Goal: Transaction & Acquisition: Purchase product/service

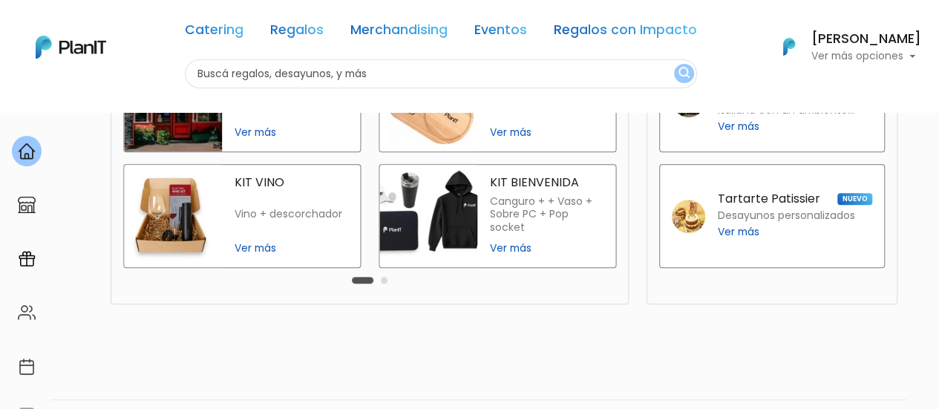
scroll to position [488, 0]
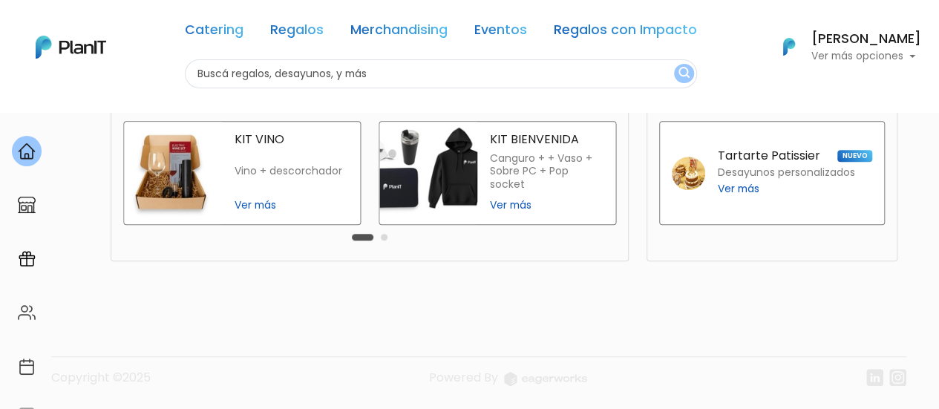
click at [521, 208] on span "Ver más" at bounding box center [547, 205] width 114 height 16
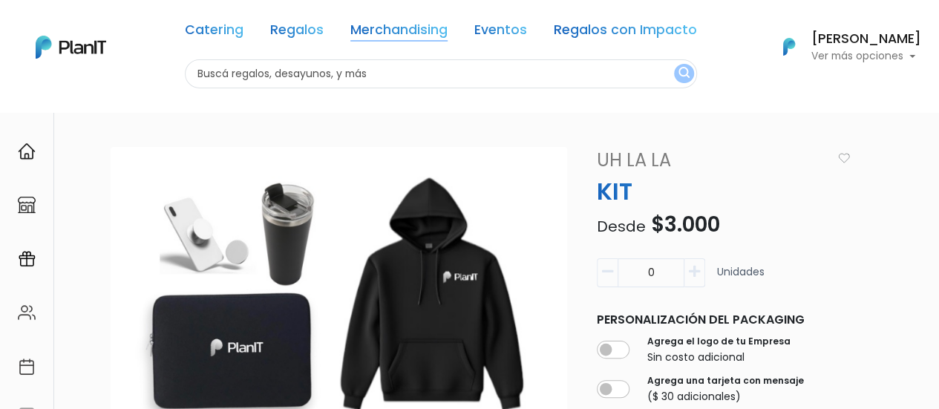
click at [363, 35] on link "Merchandising" at bounding box center [398, 33] width 97 height 18
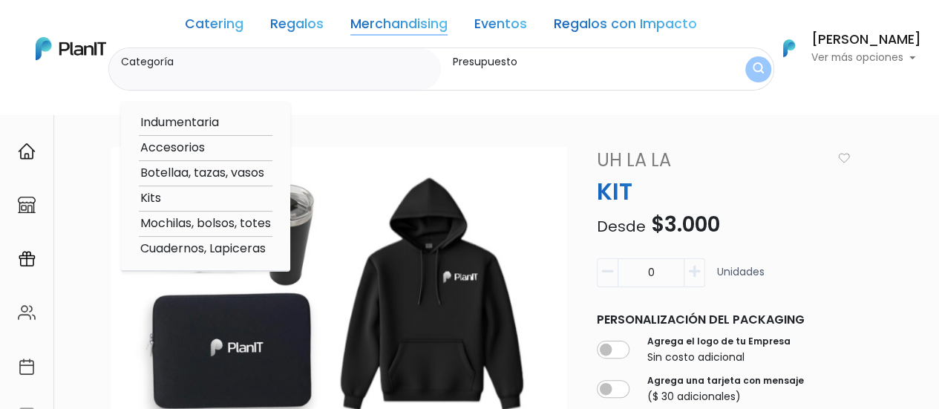
click at [423, 21] on link "Merchandising" at bounding box center [398, 27] width 97 height 18
click at [188, 150] on option "Accesorios" at bounding box center [206, 148] width 134 height 19
type input "Accesorios"
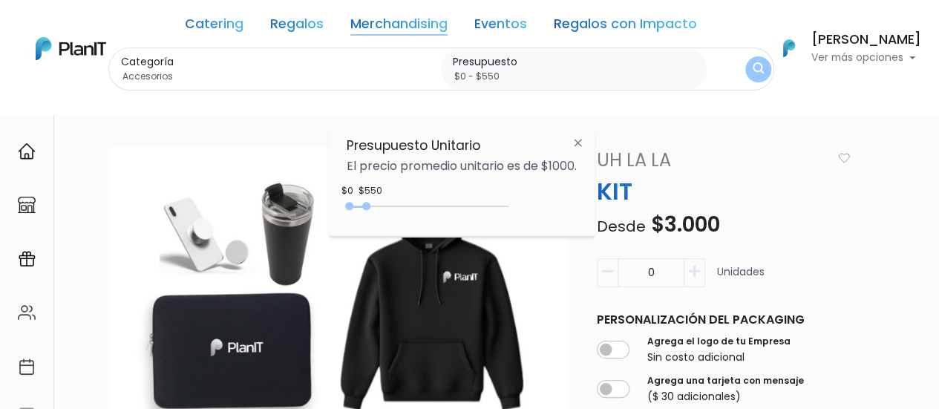
type input "$0 - $500"
drag, startPoint x: 378, startPoint y: 206, endPoint x: 368, endPoint y: 209, distance: 10.3
click at [368, 209] on div "0 : 500 0 500" at bounding box center [430, 209] width 156 height 15
click at [757, 63] on img "submit" at bounding box center [758, 70] width 14 height 18
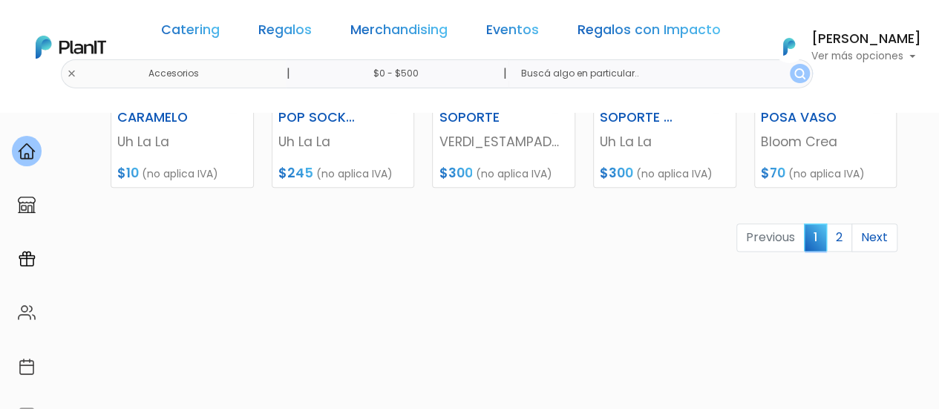
scroll to position [888, 0]
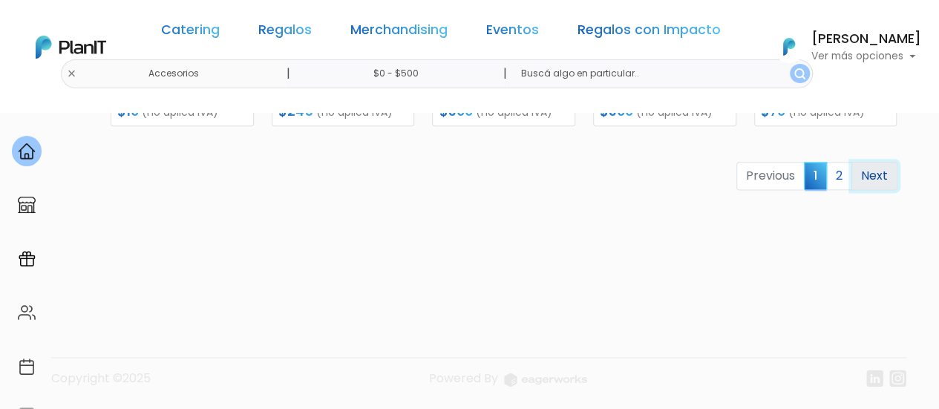
click at [881, 177] on link "Next" at bounding box center [874, 176] width 46 height 28
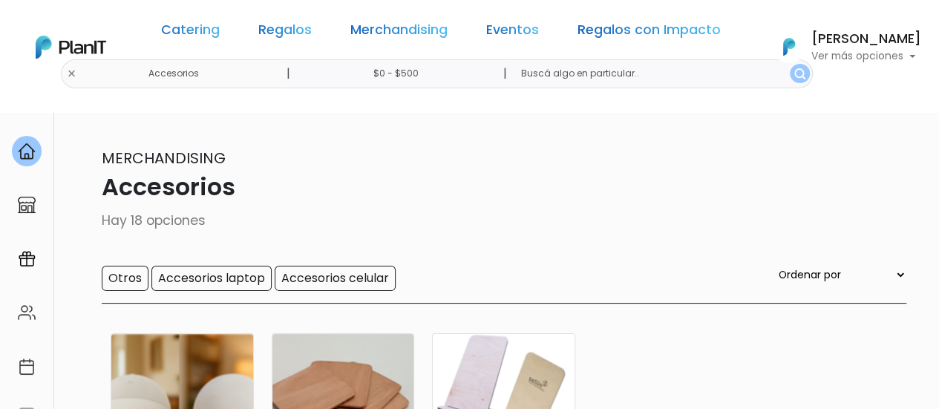
click at [113, 77] on div "Catering Regalos Merchandising Eventos Regalos con Impacto Accesorios | $0 - $5…" at bounding box center [469, 47] width 939 height 82
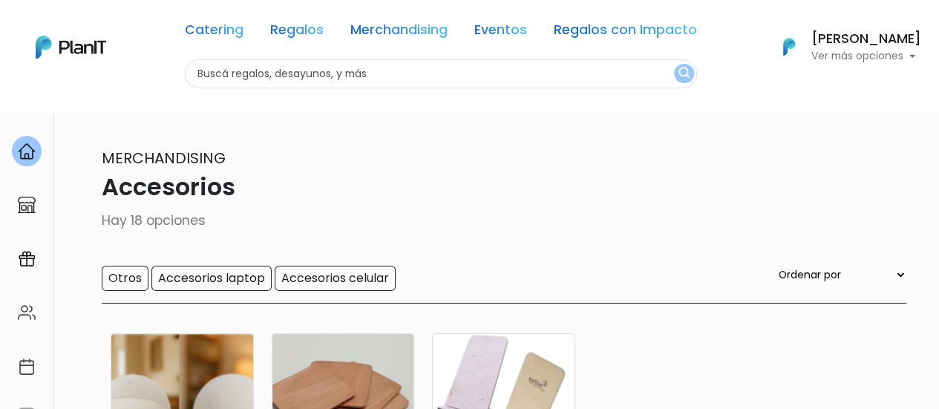
click at [432, 62] on input "text" at bounding box center [441, 73] width 512 height 29
click at [433, 39] on link "Merchandising" at bounding box center [398, 33] width 97 height 18
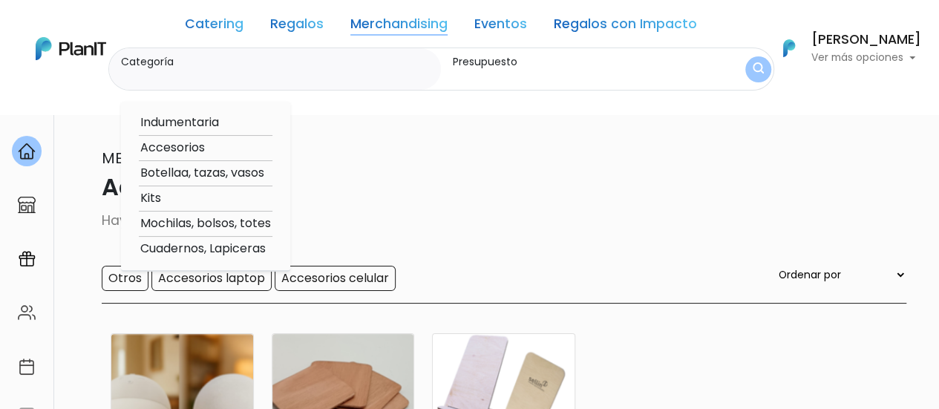
click at [301, 24] on link "Regalos" at bounding box center [296, 27] width 53 height 18
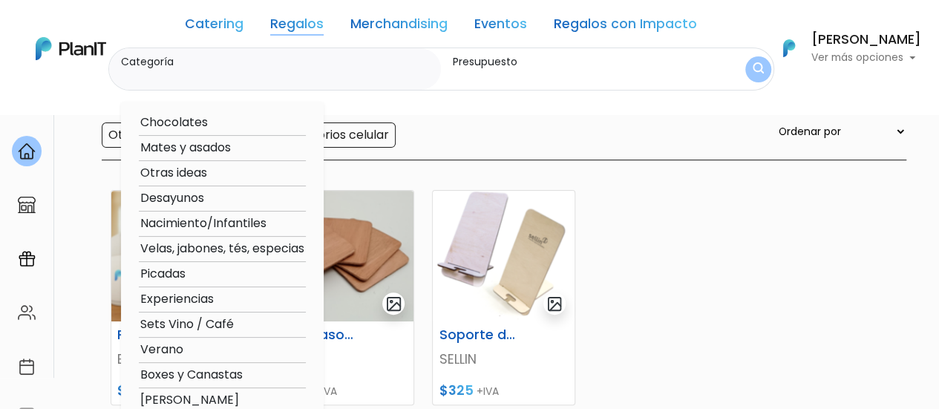
scroll to position [148, 0]
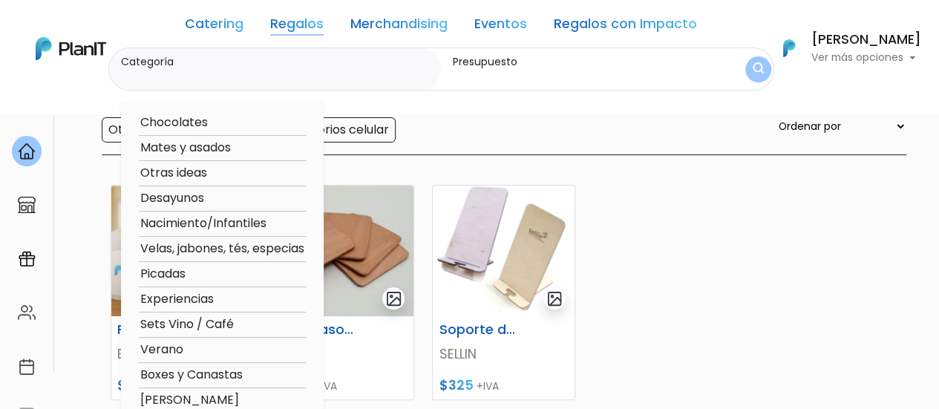
click at [501, 73] on input "Presupuesto" at bounding box center [577, 76] width 248 height 15
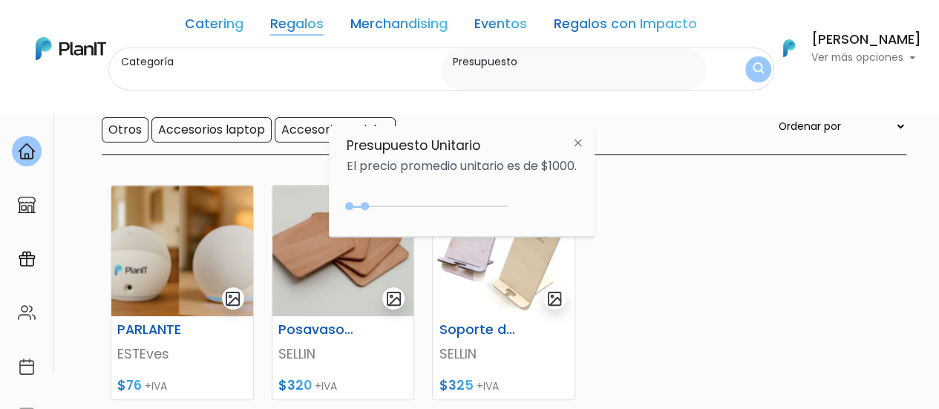
type input "$0 - $500"
click at [745, 65] on button "submit" at bounding box center [758, 69] width 26 height 26
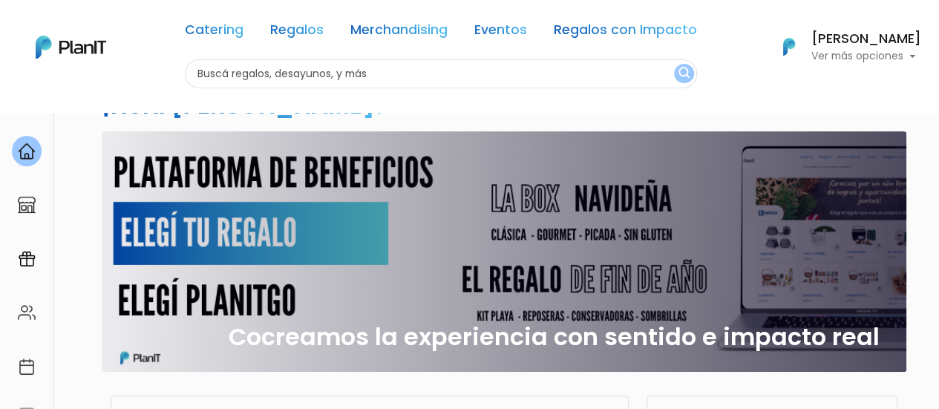
scroll to position [43, 0]
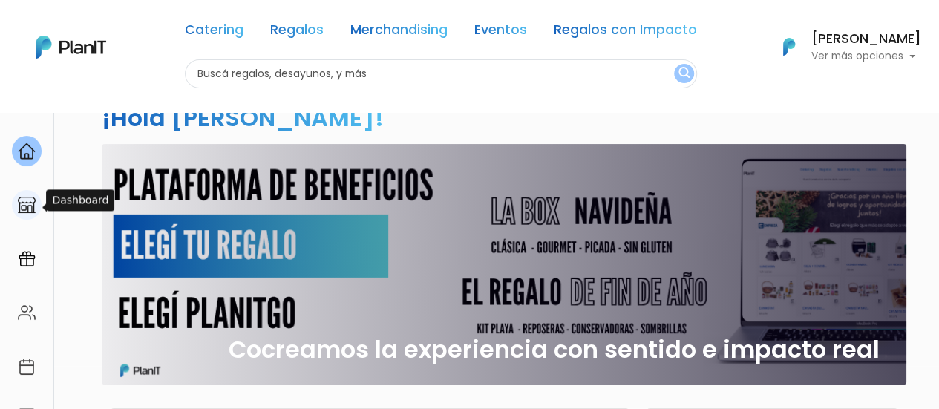
click at [32, 206] on img at bounding box center [27, 205] width 18 height 18
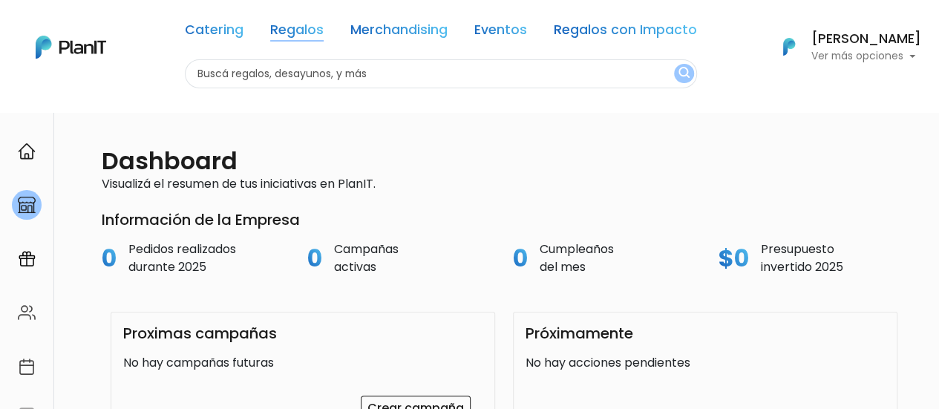
click at [294, 30] on link "Regalos" at bounding box center [296, 33] width 53 height 18
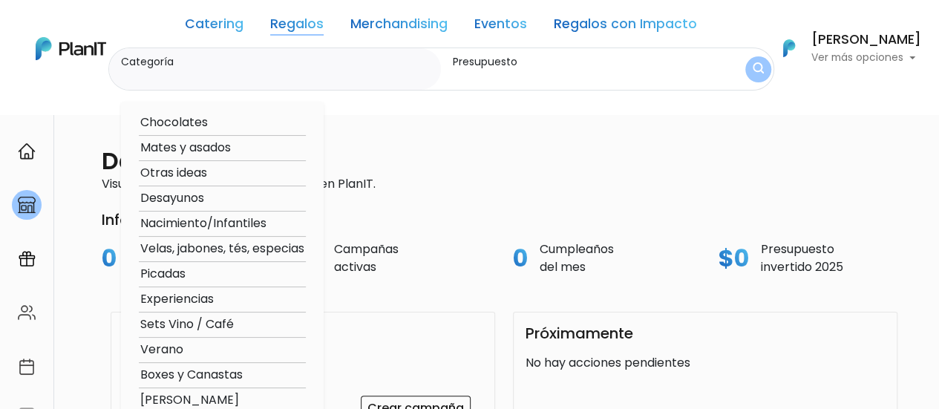
click at [191, 171] on option "Otras ideas" at bounding box center [222, 173] width 167 height 19
type input "Otras ideas"
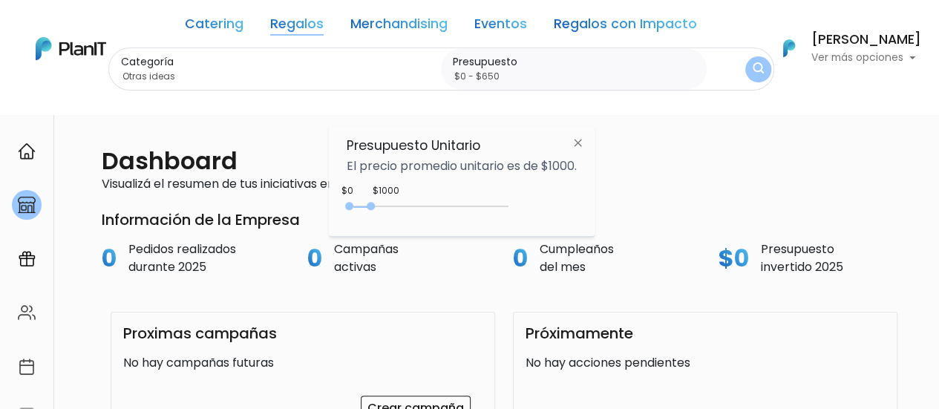
click at [372, 203] on div "0 : 700 0 700" at bounding box center [430, 209] width 156 height 15
type input "$0 - $500"
click at [367, 205] on div at bounding box center [365, 206] width 8 height 8
click at [754, 68] on img "submit" at bounding box center [757, 69] width 13 height 17
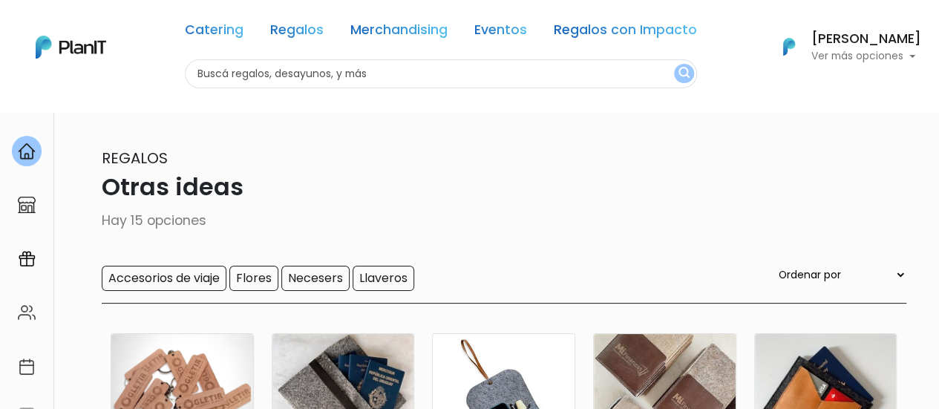
click at [116, 70] on div "Catering Regalos Merchandising Eventos Regalos con Impacto Otras ideas | $0 - $…" at bounding box center [469, 47] width 939 height 82
click at [306, 70] on input "text" at bounding box center [441, 73] width 512 height 29
click at [641, 81] on input "text" at bounding box center [441, 73] width 512 height 29
click at [682, 76] on img "submit" at bounding box center [683, 74] width 11 height 14
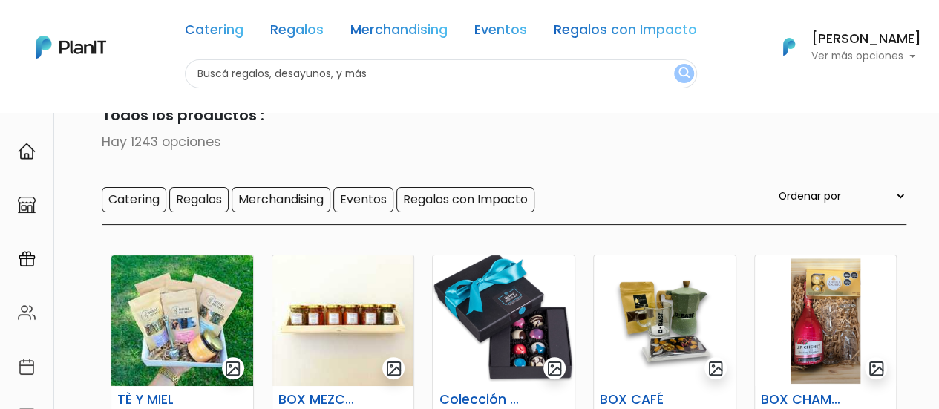
scroll to position [74, 0]
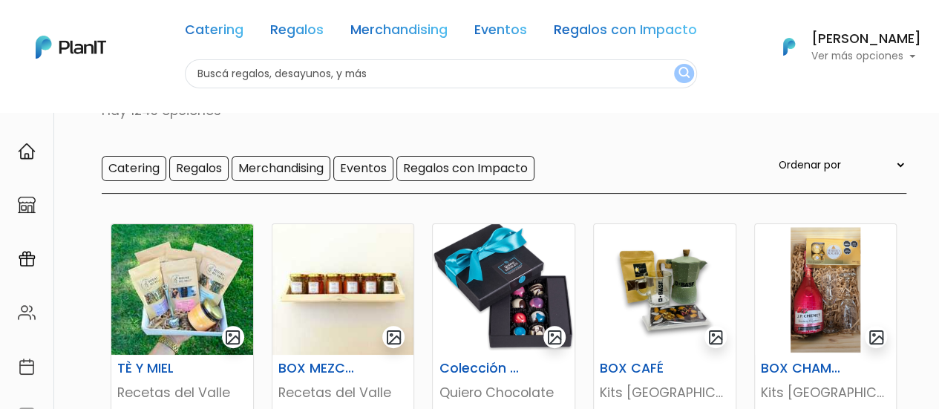
click at [840, 162] on select "Ordenar por Menor Precio Mayor Precio Reviews Últimos ingresos" at bounding box center [840, 165] width 131 height 16
select select "0"
click at [805, 157] on select "Ordenar por Menor Precio Mayor Precio Reviews Últimos ingresos" at bounding box center [840, 165] width 131 height 16
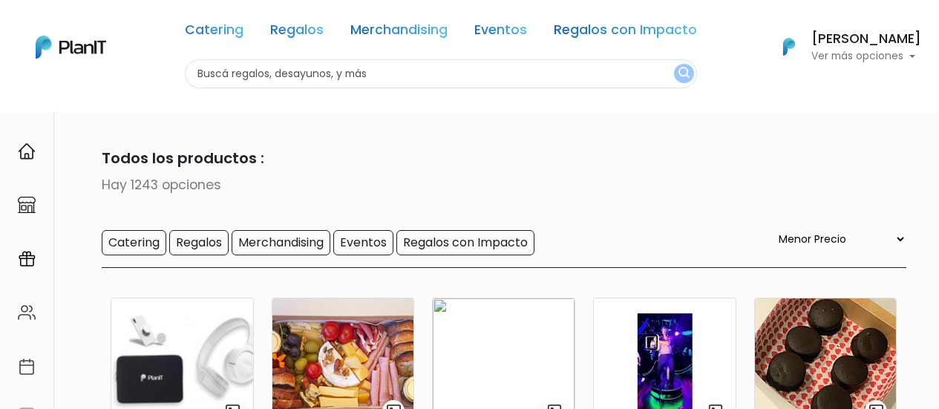
select select "0"
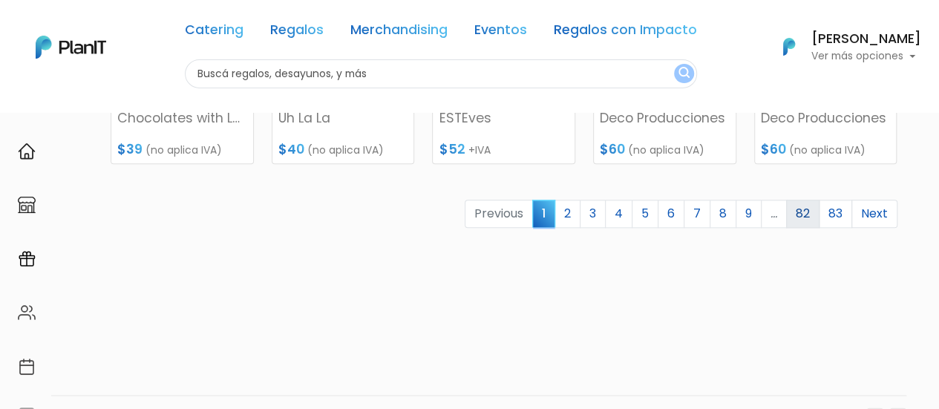
scroll to position [816, 0]
click at [876, 211] on link "Next" at bounding box center [874, 212] width 46 height 28
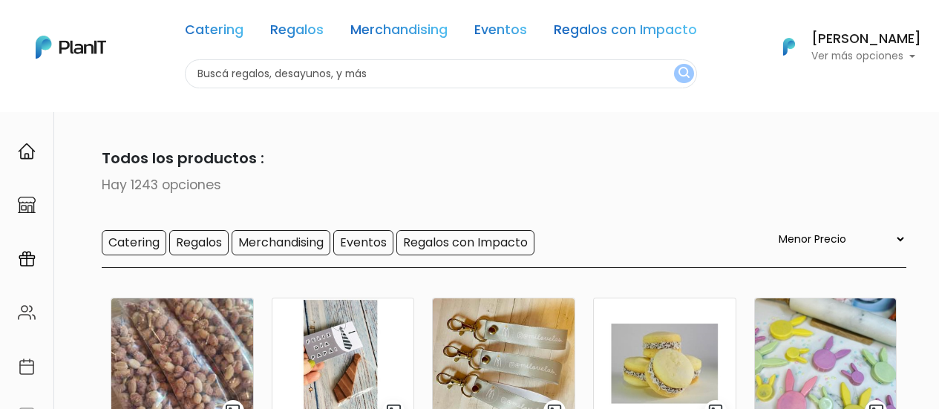
select select "0"
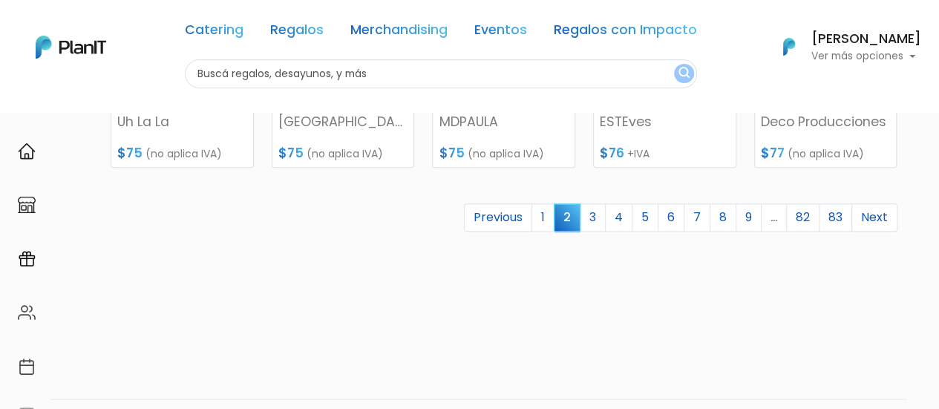
scroll to position [816, 0]
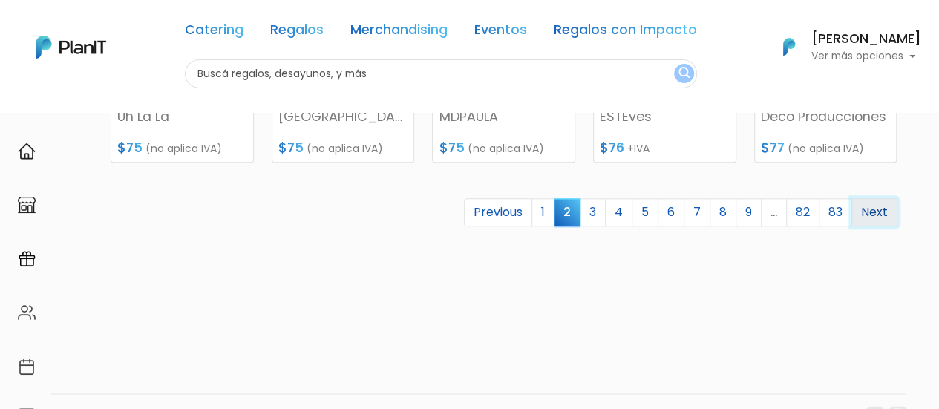
click at [876, 218] on link "Next" at bounding box center [874, 212] width 46 height 28
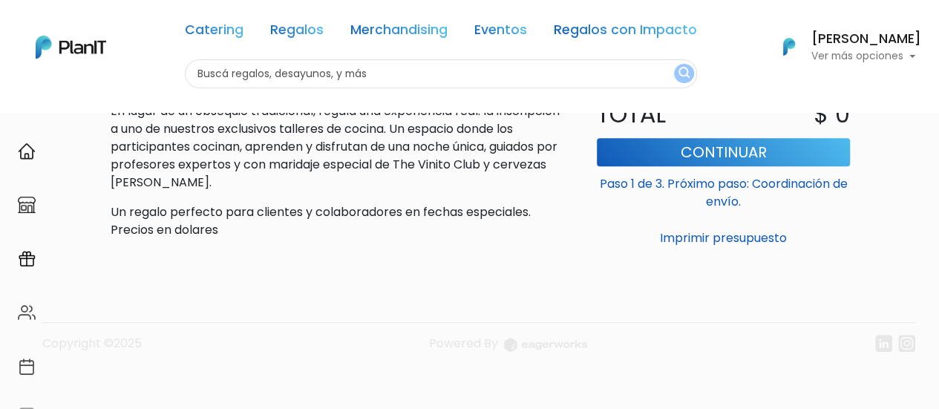
scroll to position [521, 0]
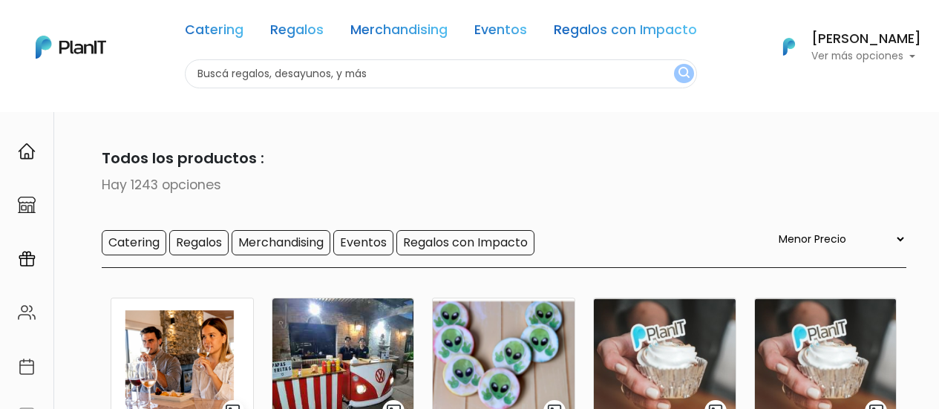
select select "0"
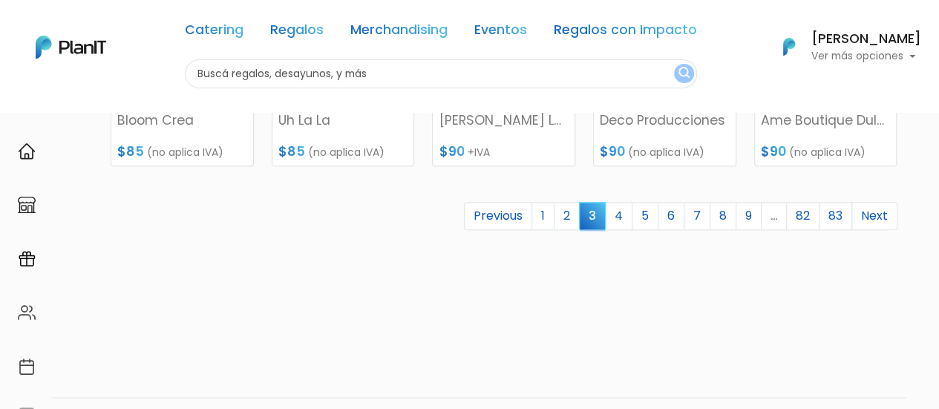
scroll to position [816, 0]
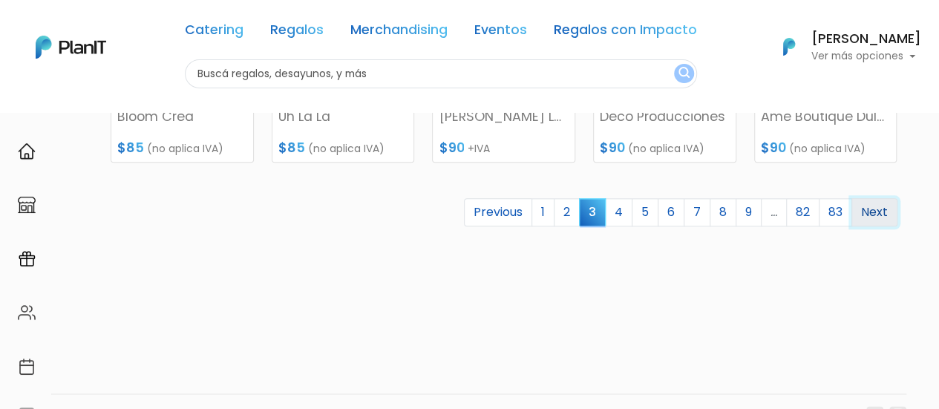
click at [877, 216] on link "Next" at bounding box center [874, 212] width 46 height 28
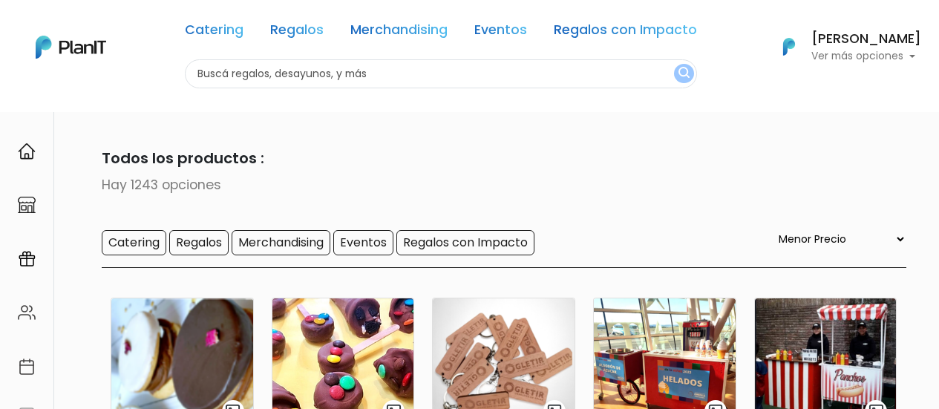
select select "0"
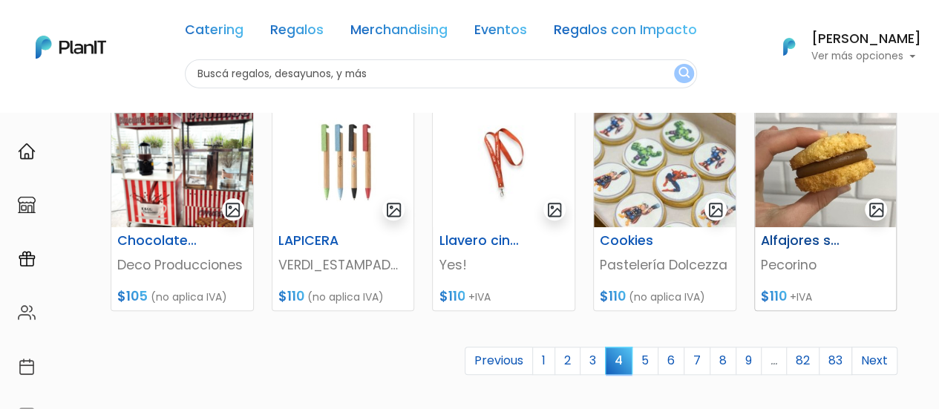
scroll to position [742, 0]
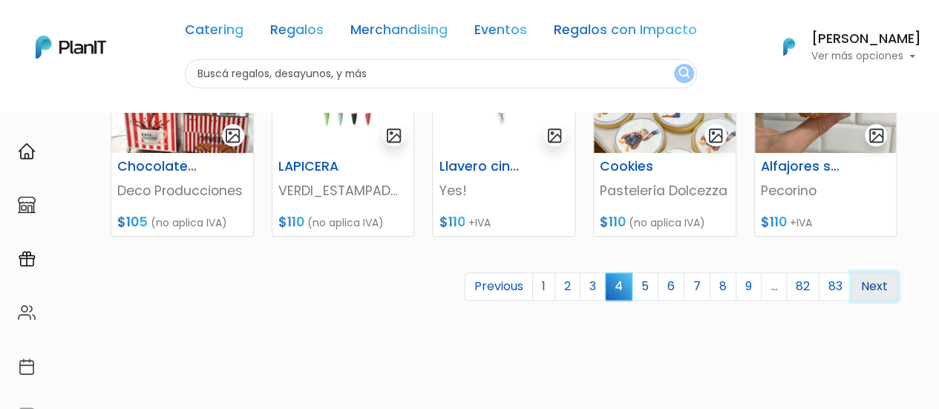
click at [861, 289] on link "Next" at bounding box center [874, 286] width 46 height 28
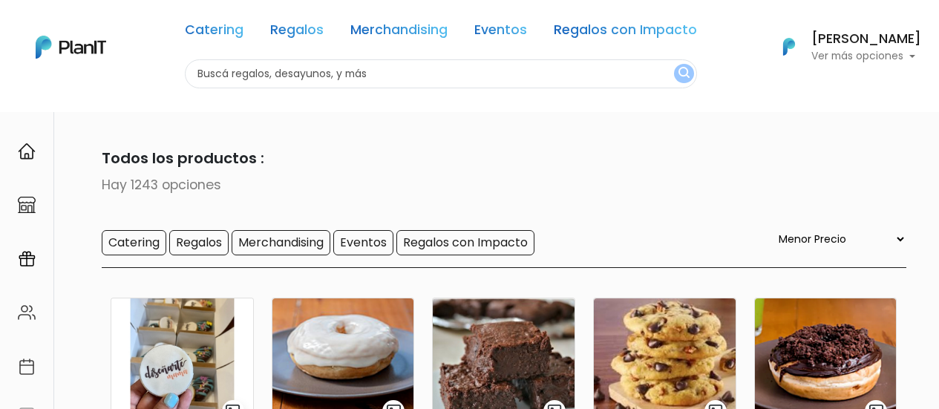
select select "0"
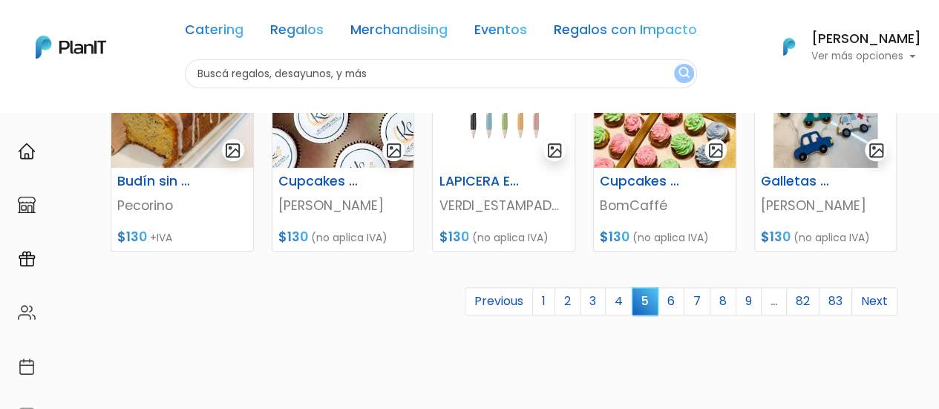
scroll to position [742, 0]
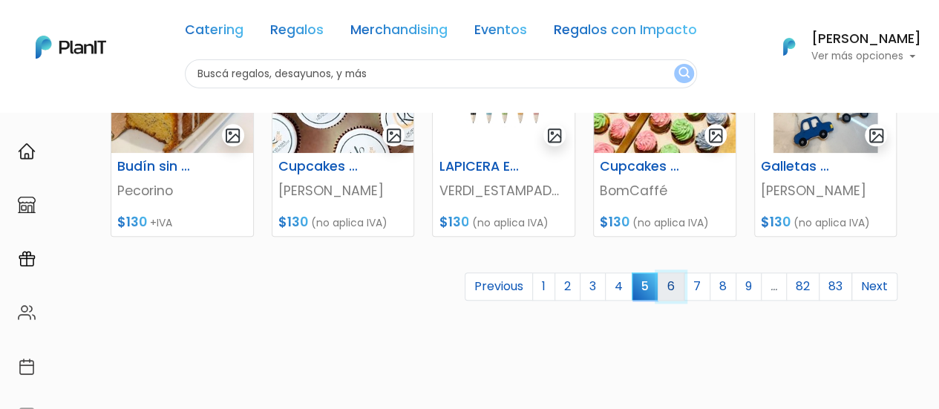
click at [680, 278] on link "6" at bounding box center [670, 286] width 27 height 28
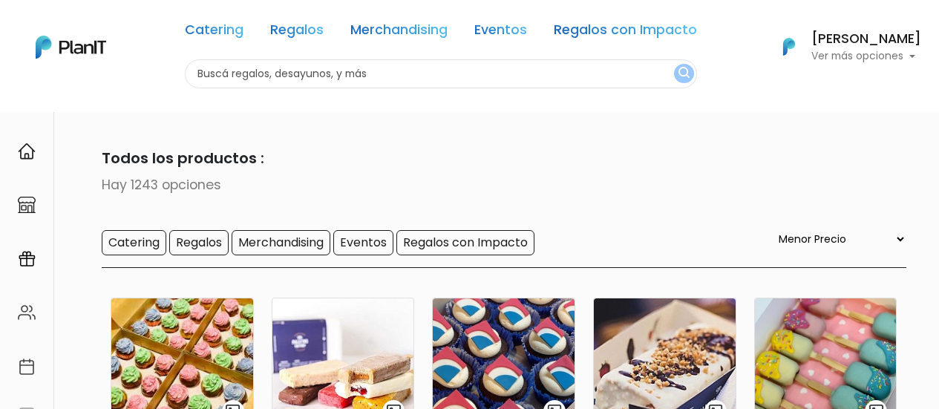
select select "0"
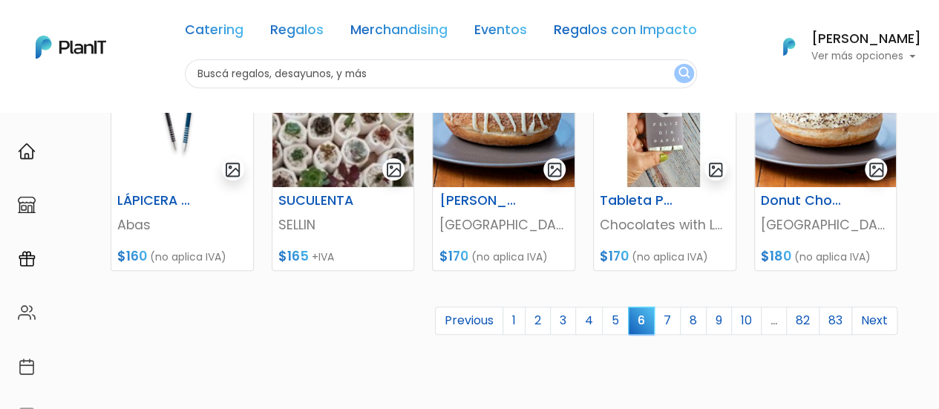
scroll to position [742, 0]
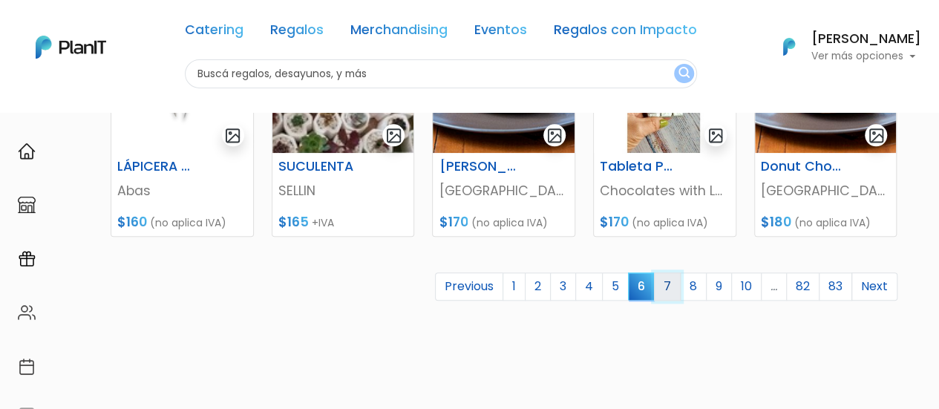
click at [668, 284] on link "7" at bounding box center [667, 286] width 27 height 28
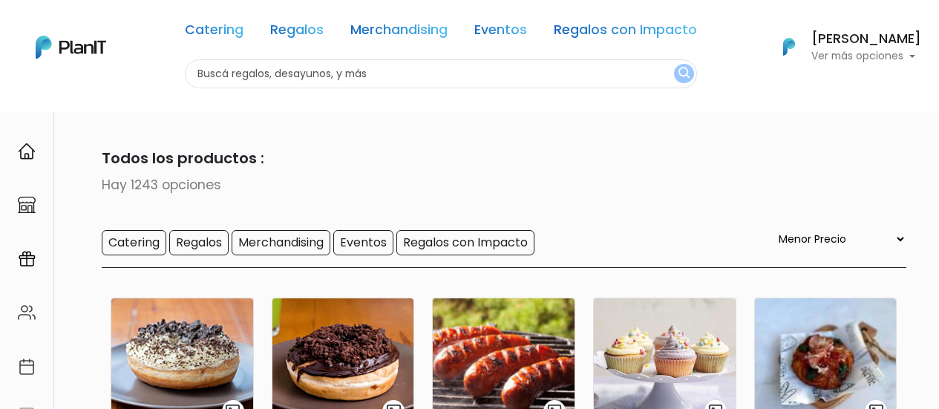
select select "0"
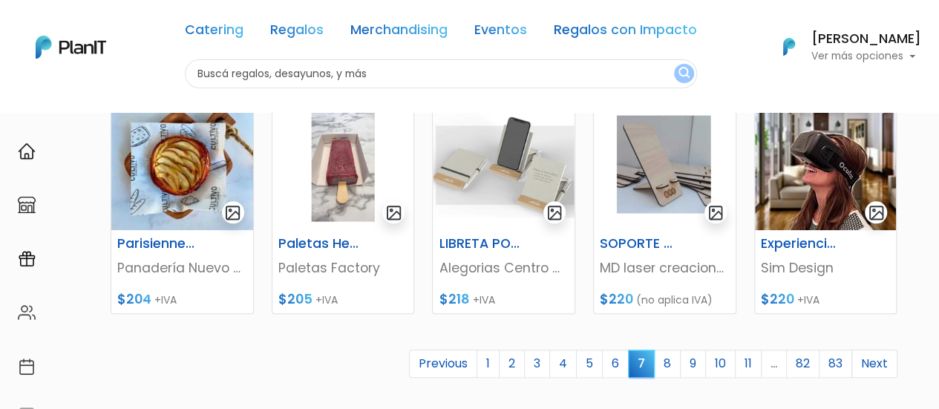
scroll to position [742, 0]
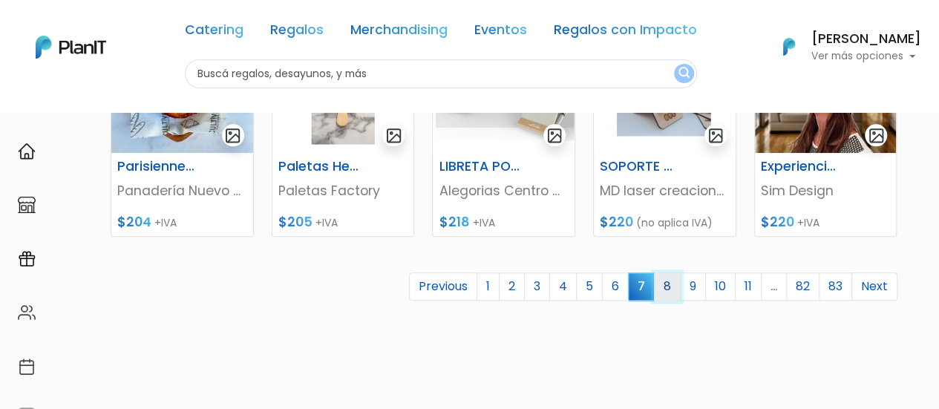
click at [661, 289] on link "8" at bounding box center [667, 286] width 27 height 28
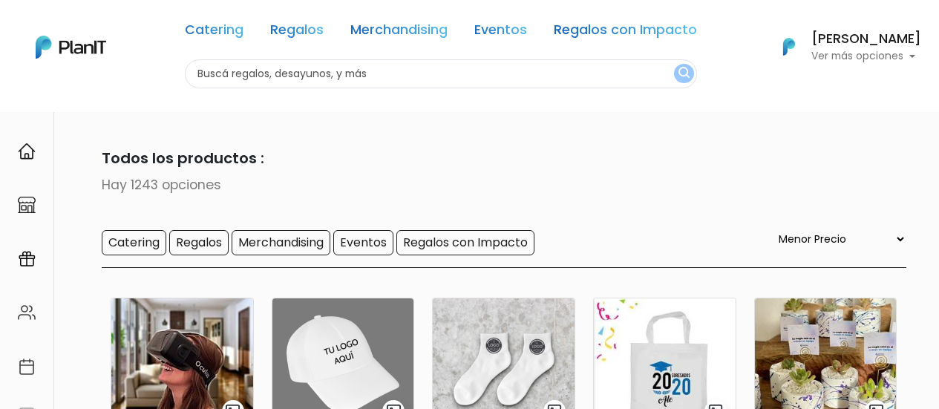
select select "0"
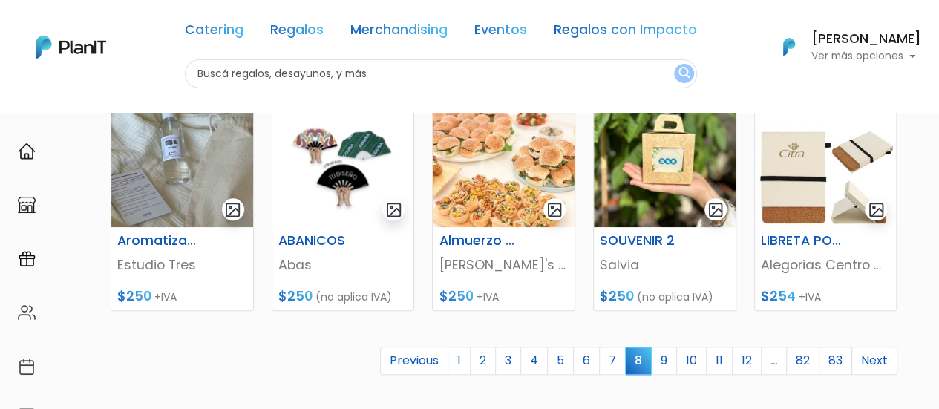
scroll to position [742, 0]
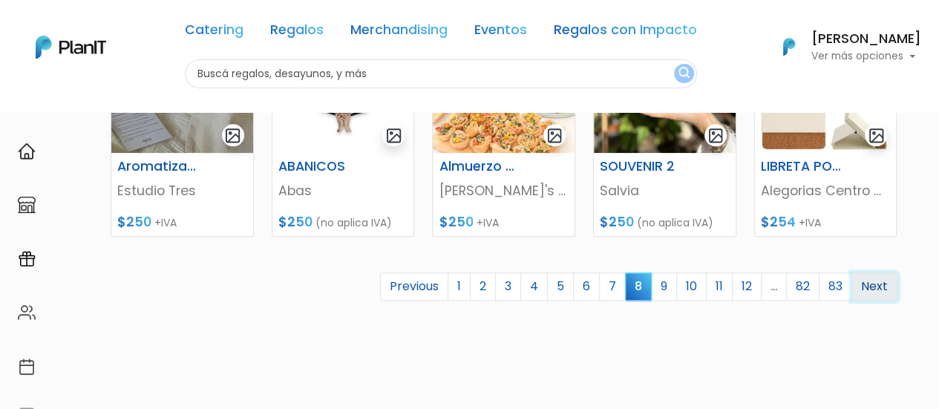
click at [875, 286] on link "Next" at bounding box center [874, 286] width 46 height 28
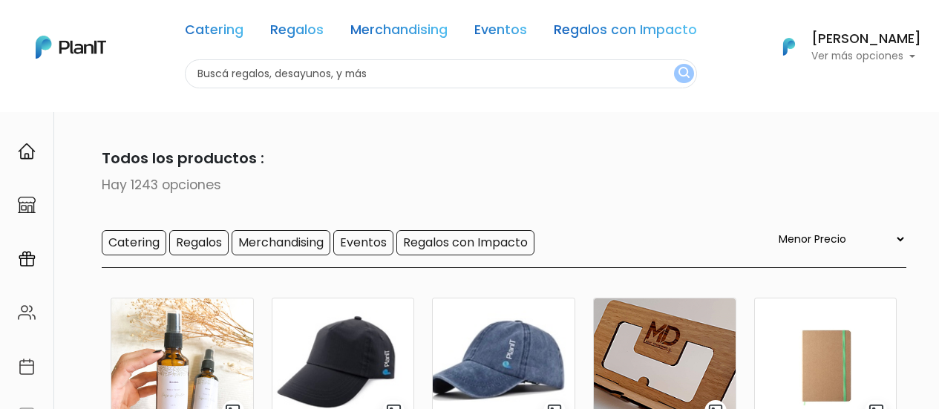
select select "0"
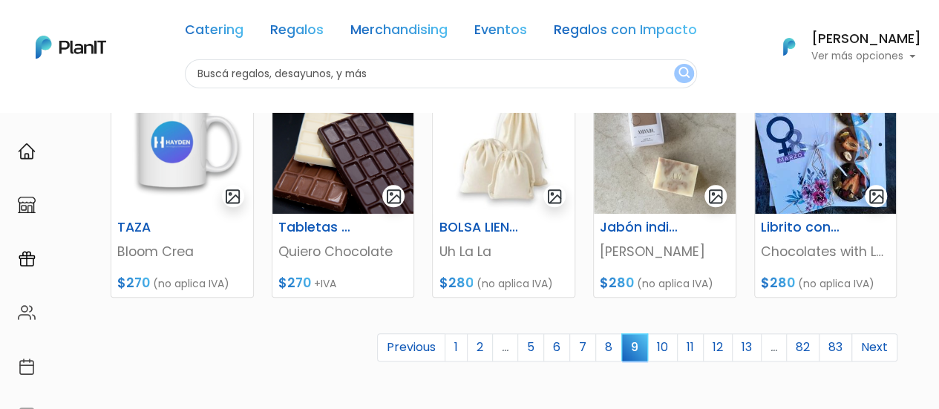
scroll to position [816, 0]
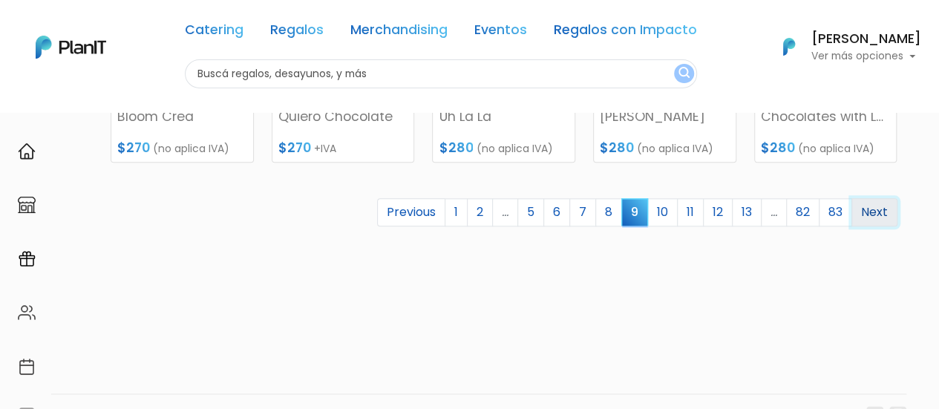
click at [864, 203] on link "Next" at bounding box center [874, 212] width 46 height 28
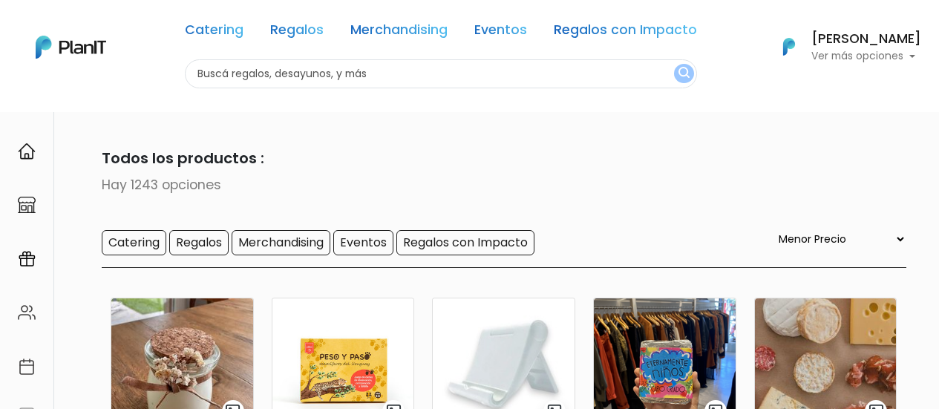
select select "0"
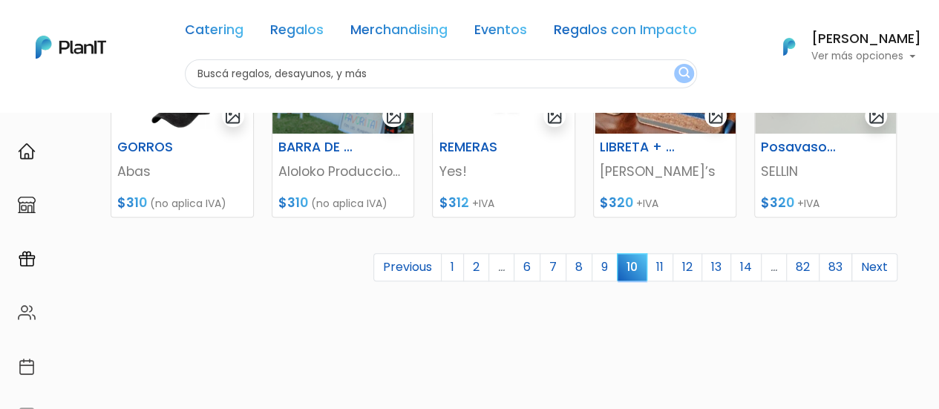
scroll to position [816, 0]
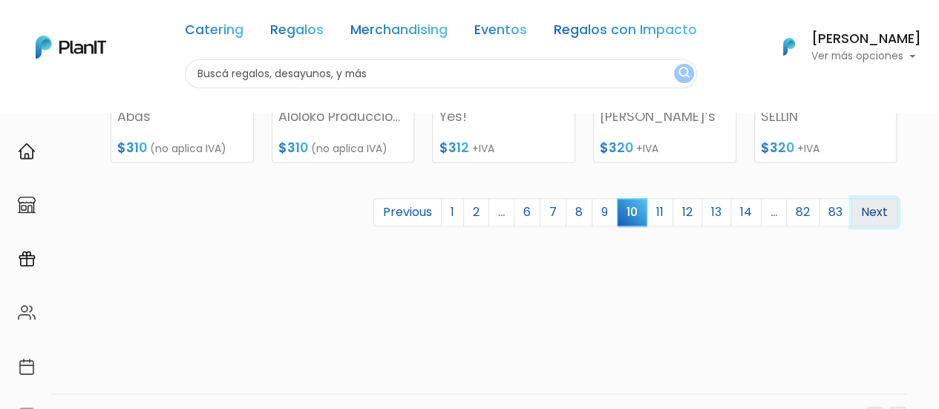
click at [870, 207] on link "Next" at bounding box center [874, 212] width 46 height 28
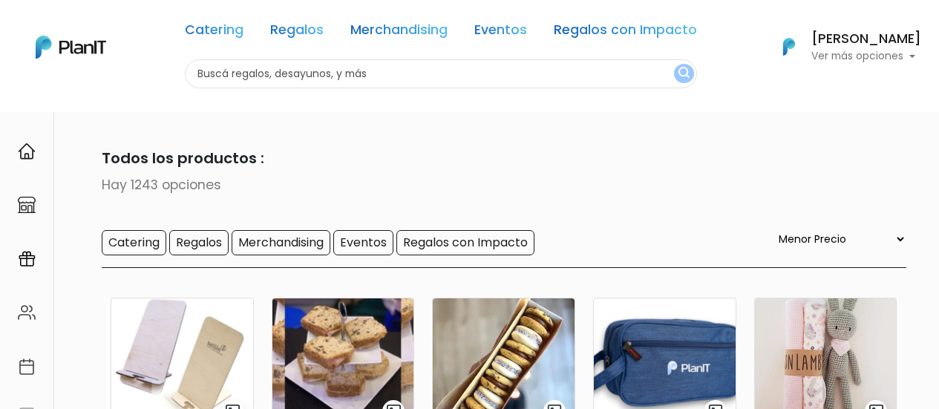
select select "0"
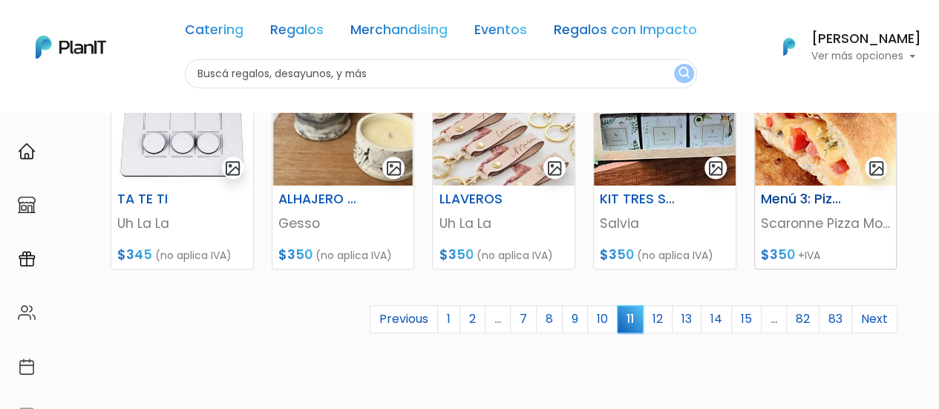
scroll to position [742, 0]
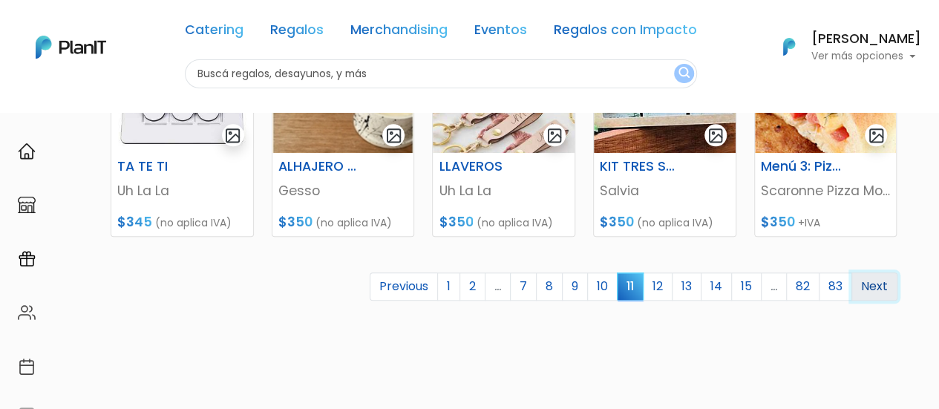
click at [878, 289] on link "Next" at bounding box center [874, 286] width 46 height 28
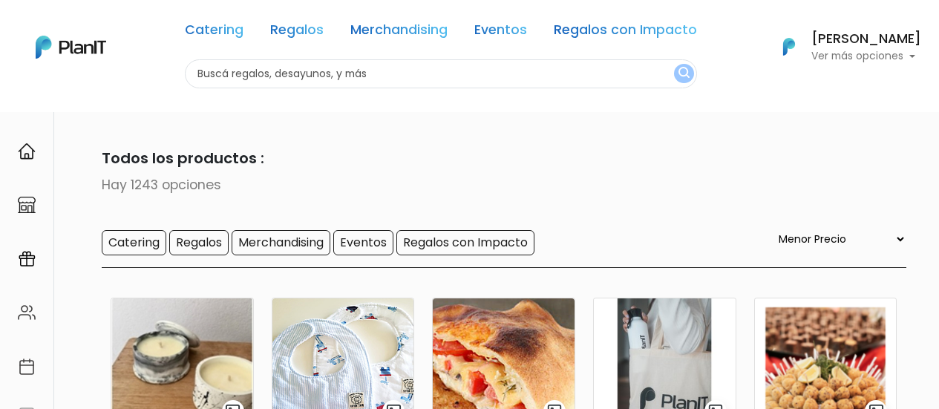
select select "0"
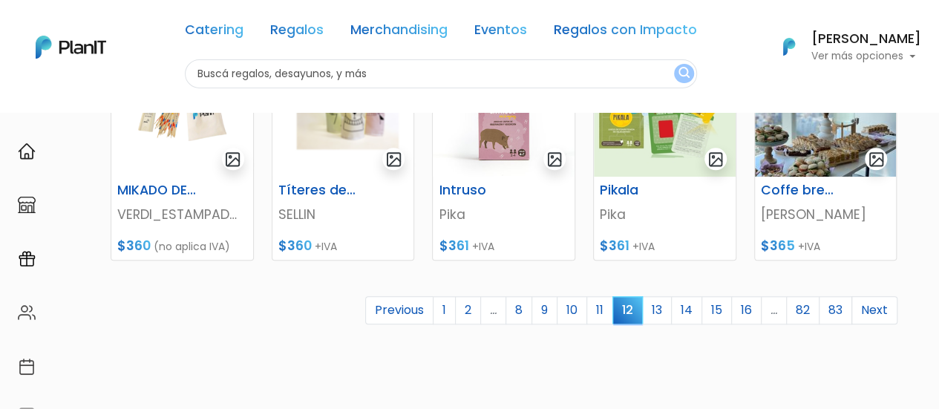
scroll to position [742, 0]
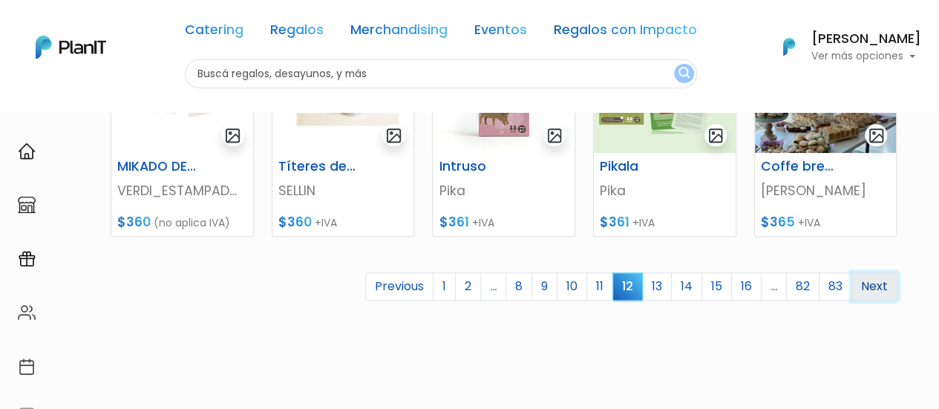
click at [873, 286] on link "Next" at bounding box center [874, 286] width 46 height 28
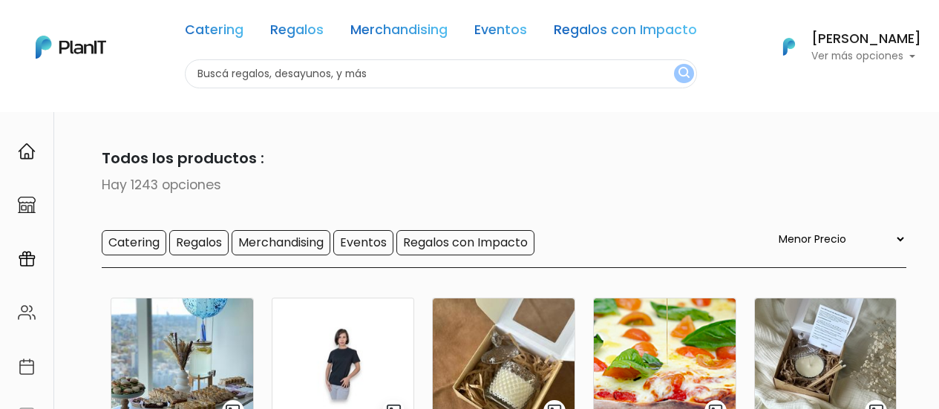
select select "0"
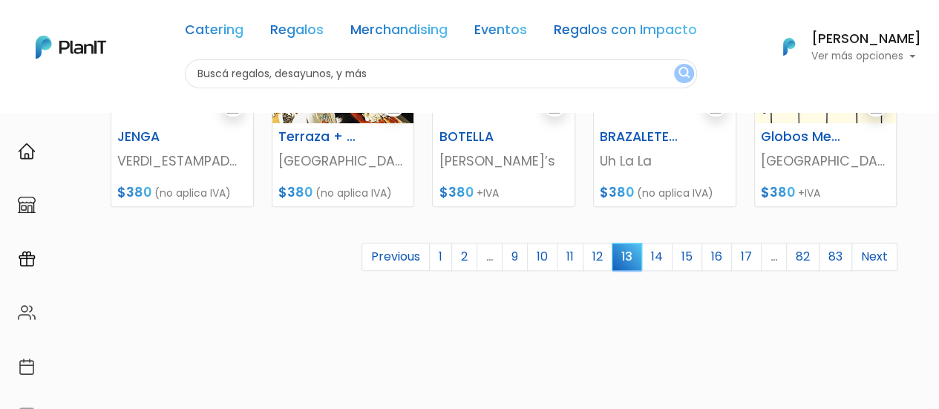
scroll to position [816, 0]
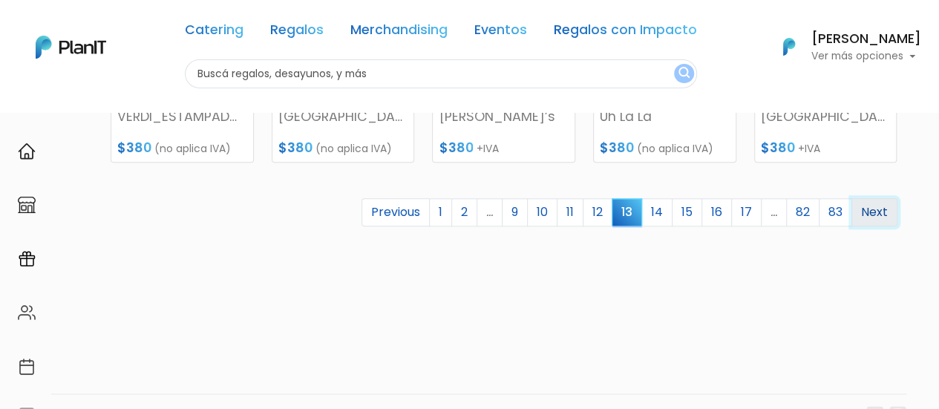
click at [872, 214] on link "Next" at bounding box center [874, 212] width 46 height 28
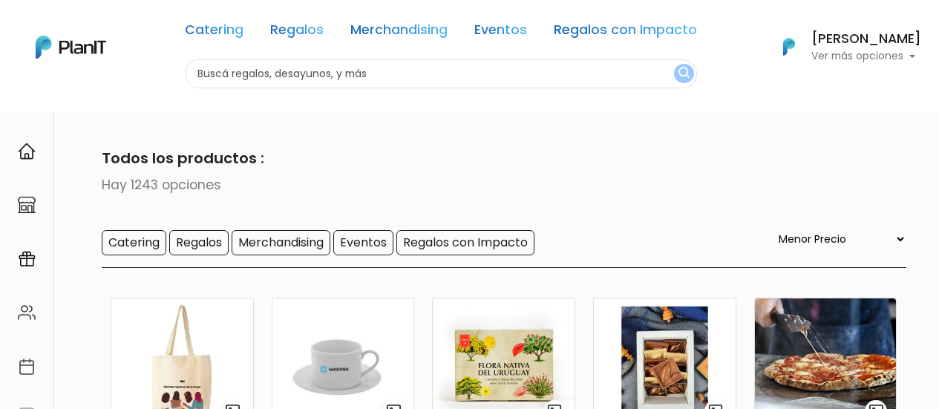
select select "0"
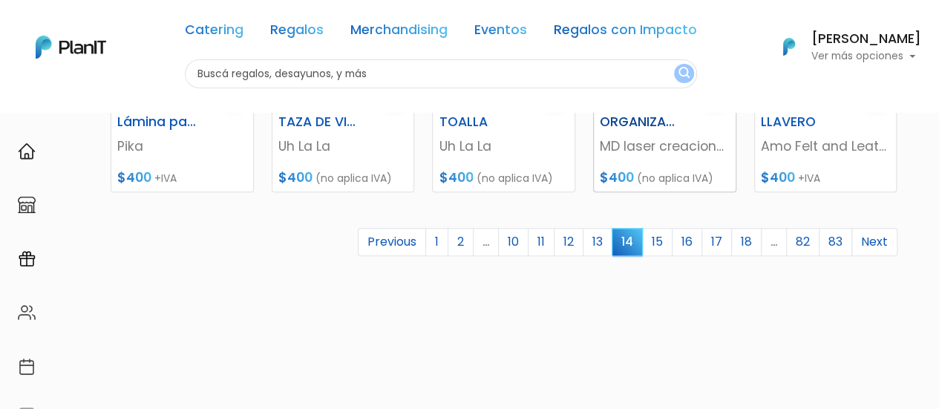
scroll to position [816, 0]
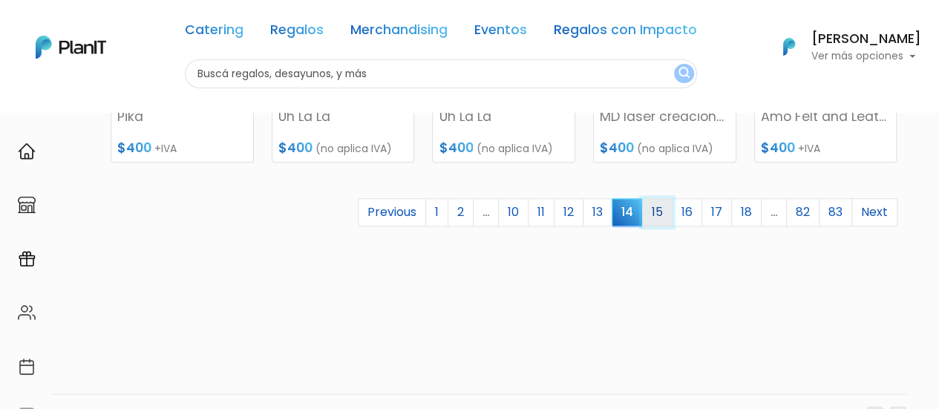
click at [661, 207] on link "15" at bounding box center [657, 212] width 30 height 28
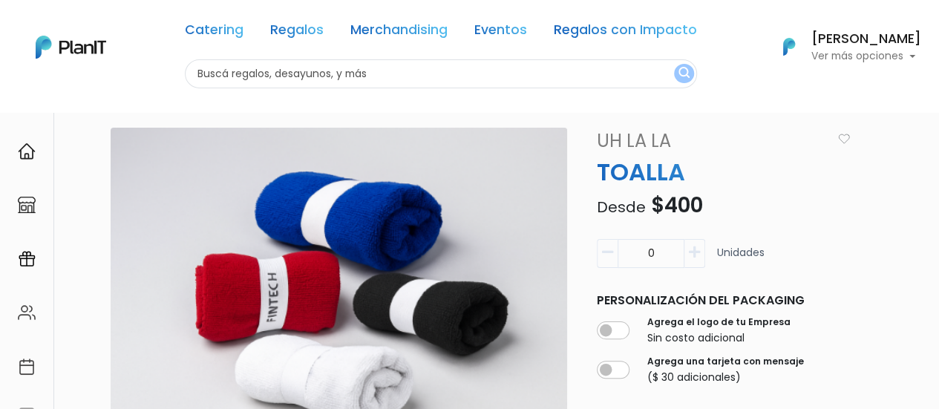
scroll to position [74, 0]
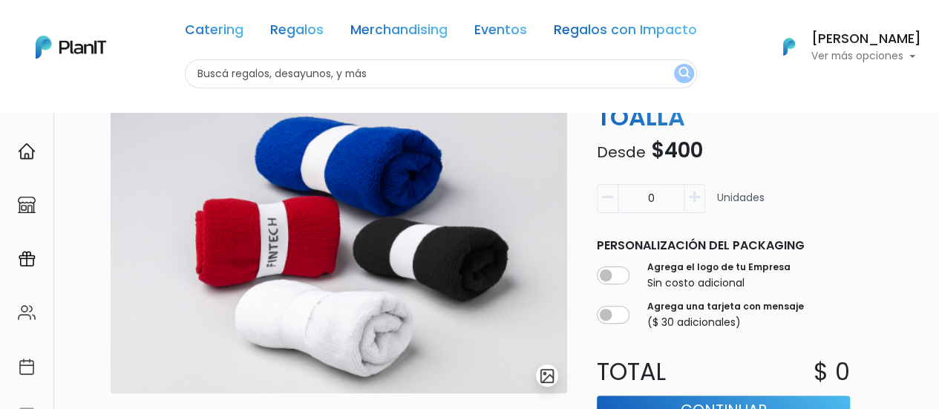
drag, startPoint x: 662, startPoint y: 203, endPoint x: 627, endPoint y: 201, distance: 34.9
click at [627, 201] on input "0" at bounding box center [650, 198] width 67 height 29
type input "200"
click at [875, 171] on div "slide 1 of 1 Descripción Toalla absorbente de microfibra de 160gs/m2 Disponible…" at bounding box center [508, 370] width 813 height 594
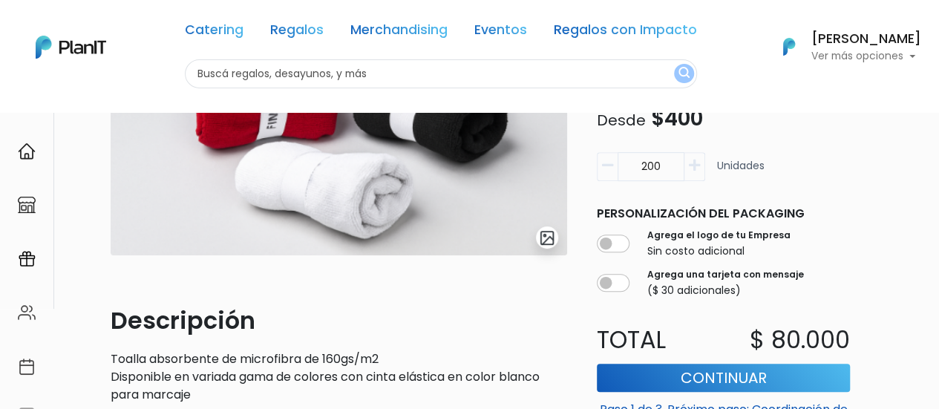
scroll to position [0, 0]
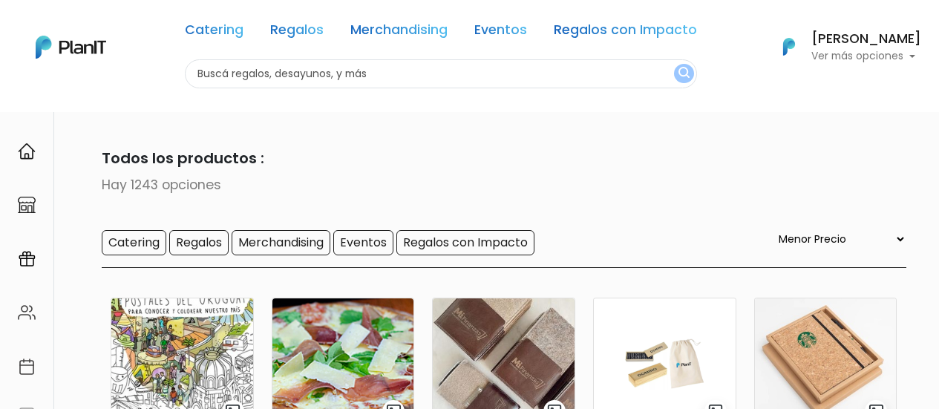
select select "0"
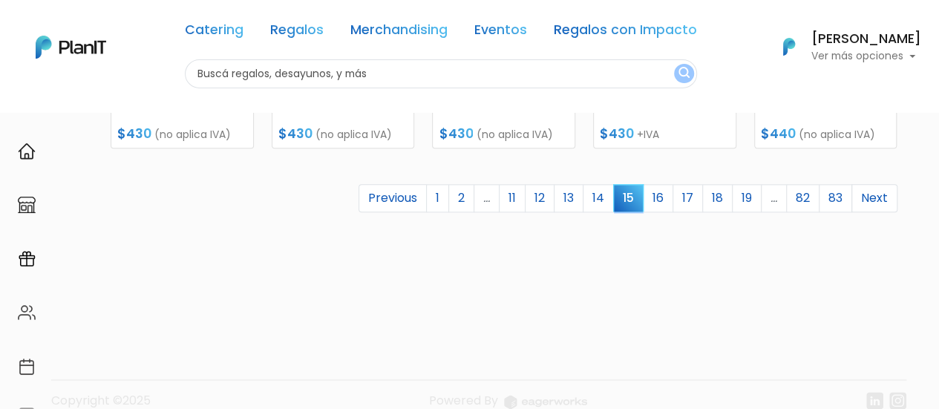
scroll to position [853, 0]
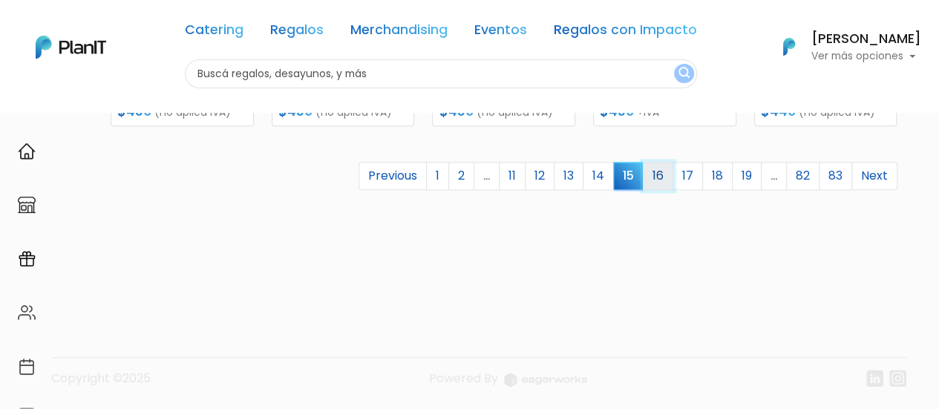
click at [665, 173] on link "16" at bounding box center [658, 176] width 30 height 28
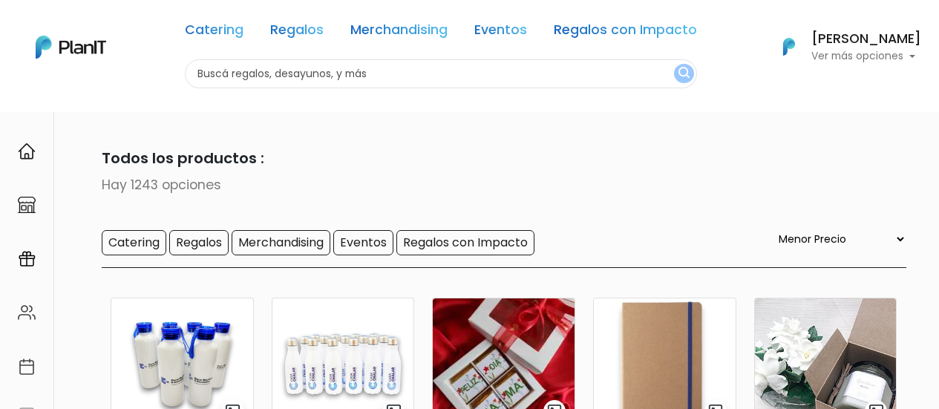
select select "0"
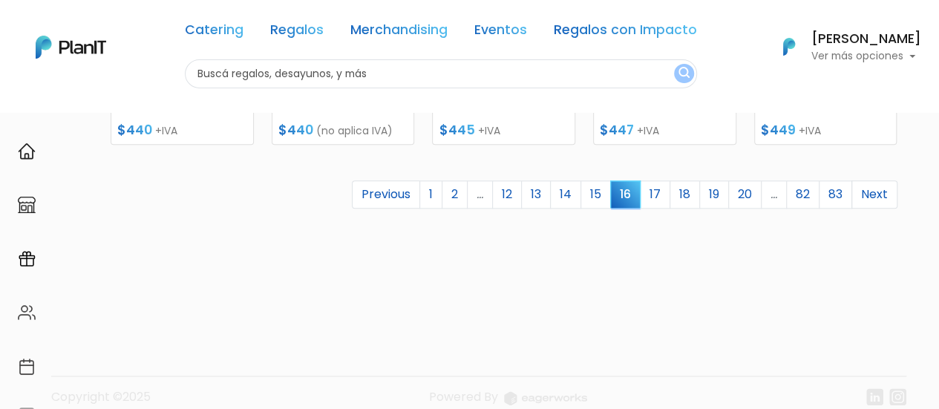
scroll to position [853, 0]
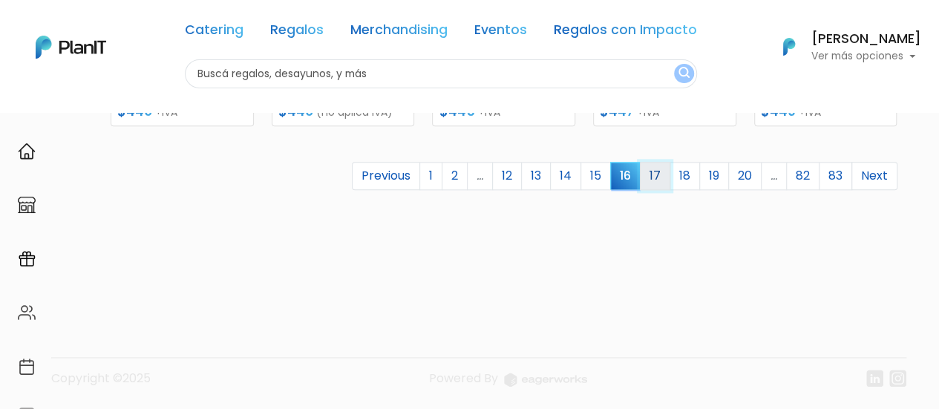
click at [660, 175] on link "17" at bounding box center [655, 176] width 30 height 28
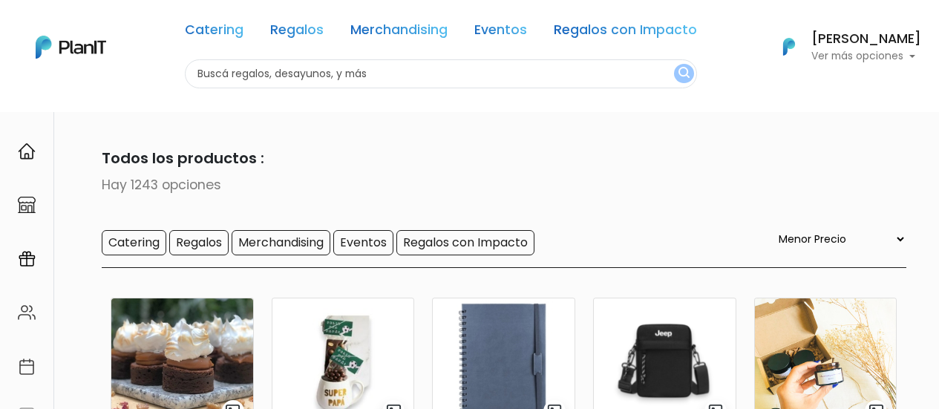
select select "0"
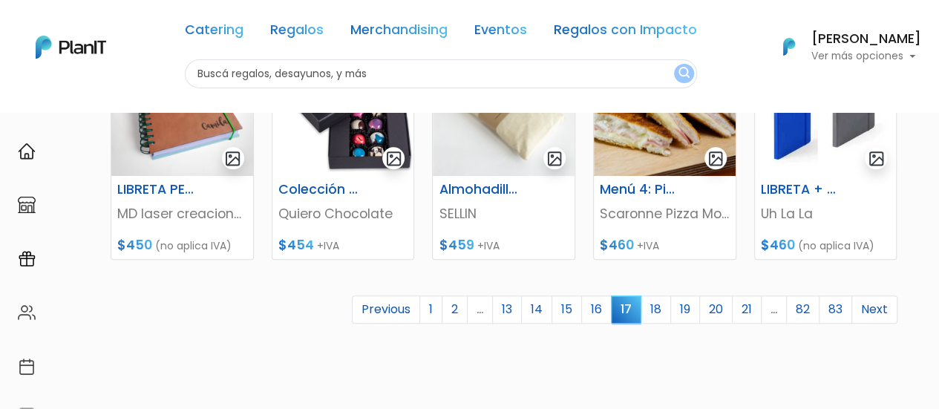
scroll to position [742, 0]
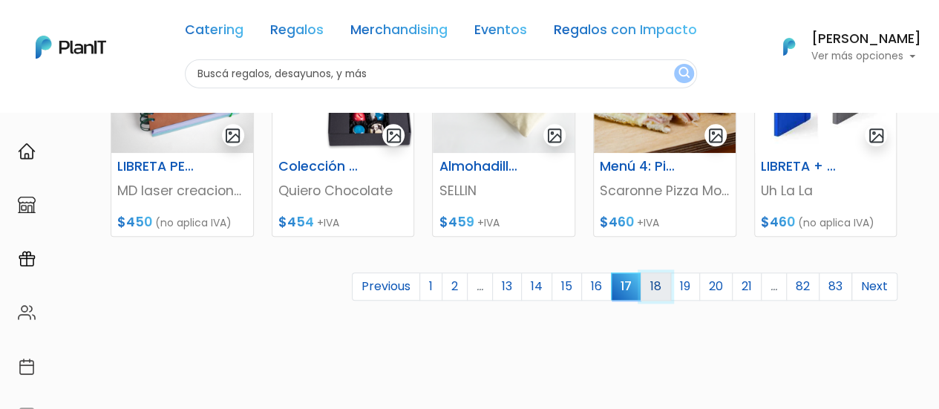
click at [651, 289] on link "18" at bounding box center [655, 286] width 30 height 28
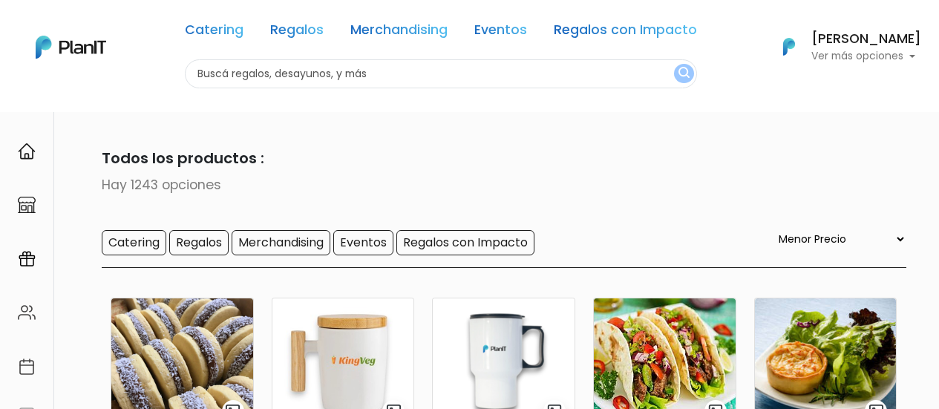
select select "0"
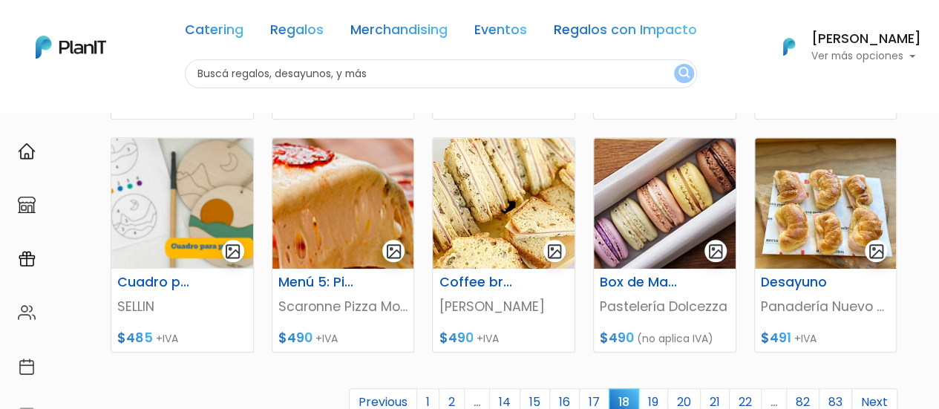
scroll to position [668, 0]
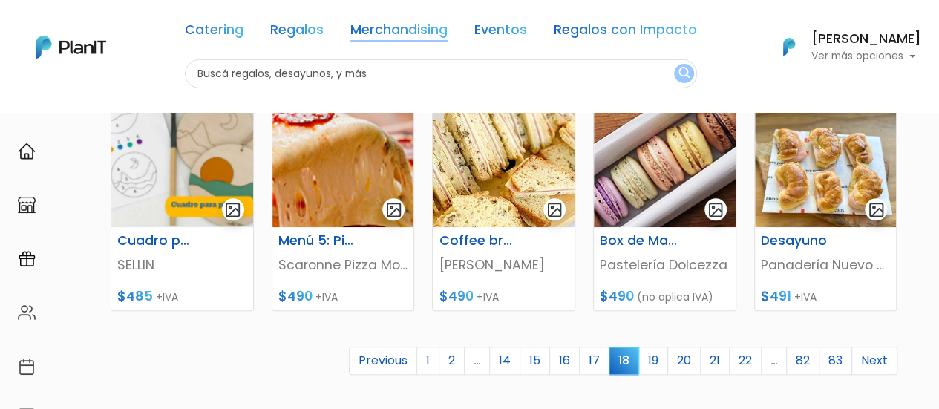
drag, startPoint x: 404, startPoint y: 35, endPoint x: 846, endPoint y: 114, distance: 449.3
click at [405, 35] on link "Merchandising" at bounding box center [398, 33] width 97 height 18
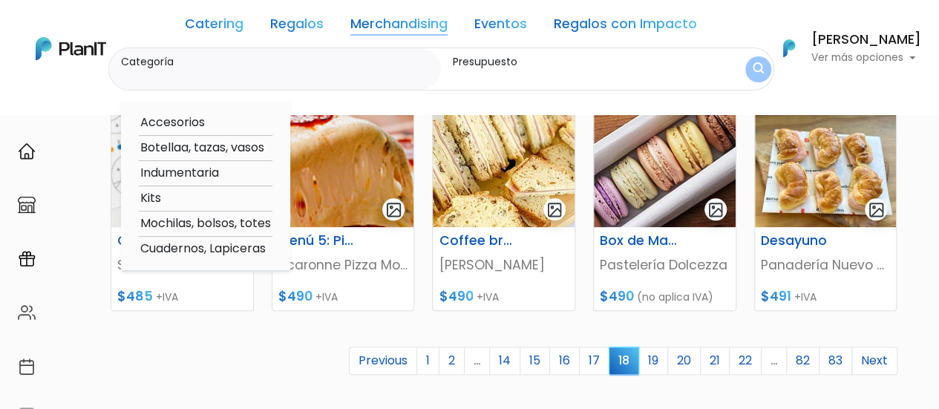
click at [415, 23] on link "Merchandising" at bounding box center [398, 27] width 97 height 18
click at [206, 226] on option "Mochilas, bolsos, totes" at bounding box center [206, 223] width 134 height 19
type input "Mochilas, bolsos, totes"
type input "$0 - $1000"
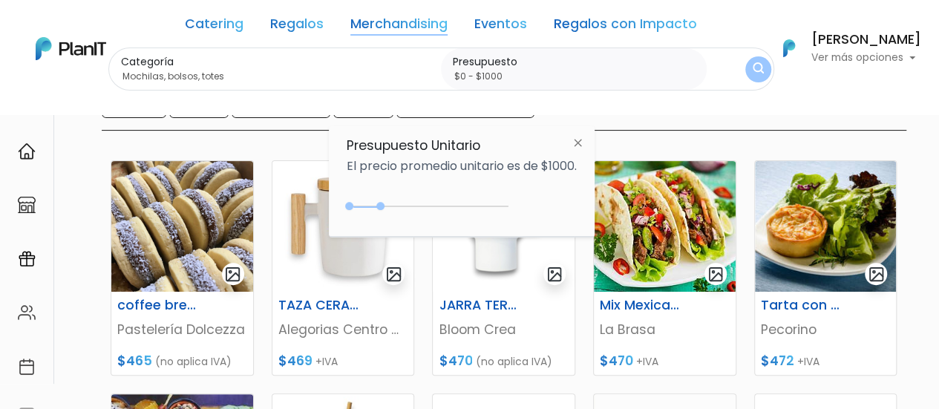
scroll to position [0, 0]
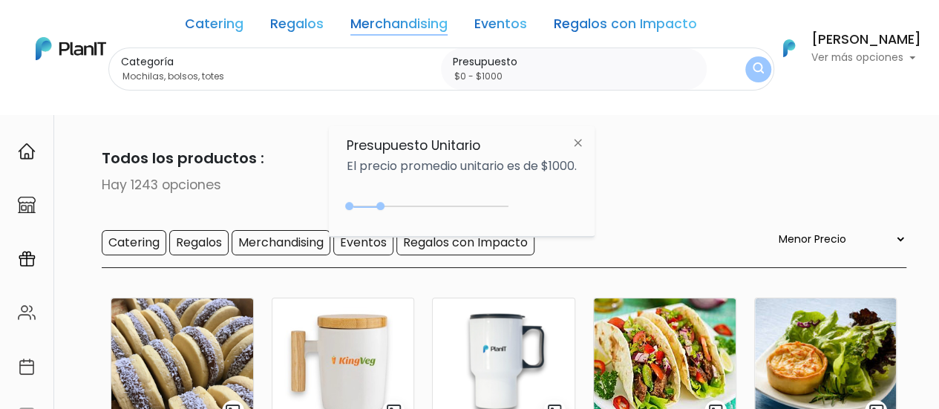
click at [272, 62] on label "Categoría" at bounding box center [278, 62] width 315 height 16
click at [272, 69] on input "Mochilas, bolsos, totes" at bounding box center [278, 76] width 315 height 15
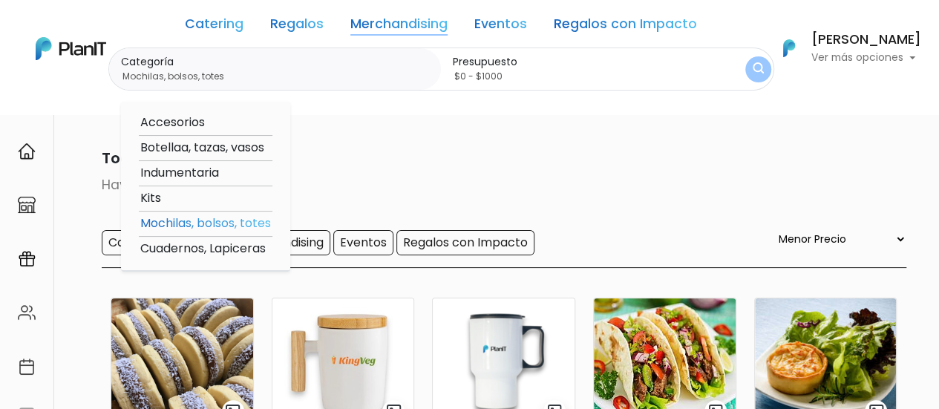
drag, startPoint x: 211, startPoint y: 78, endPoint x: 27, endPoint y: 83, distance: 184.8
click at [27, 83] on div "Catering Regalos Merchandising Eventos Regalos con Impacto Catering Regalos Mer…" at bounding box center [469, 48] width 939 height 85
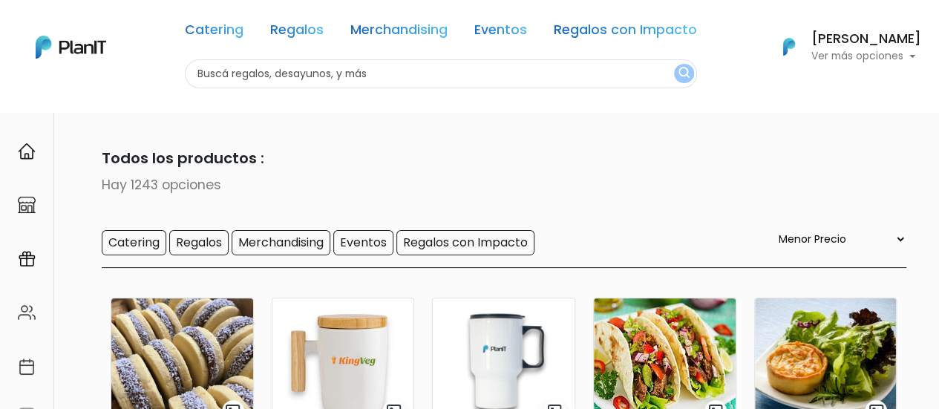
click at [453, 23] on div "Catering Regalos Merchandising Eventos Regalos con Impacto" at bounding box center [441, 32] width 512 height 53
click at [445, 27] on link "Merchandising" at bounding box center [398, 33] width 97 height 18
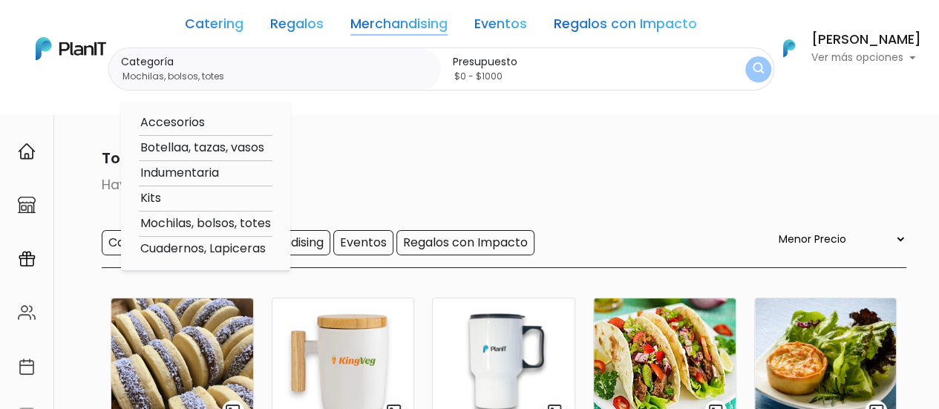
click at [445, 27] on link "Merchandising" at bounding box center [398, 27] width 97 height 18
click at [318, 79] on input "Mochilas, bolsos, totes" at bounding box center [278, 76] width 315 height 15
click at [196, 25] on link "Catering" at bounding box center [214, 27] width 59 height 18
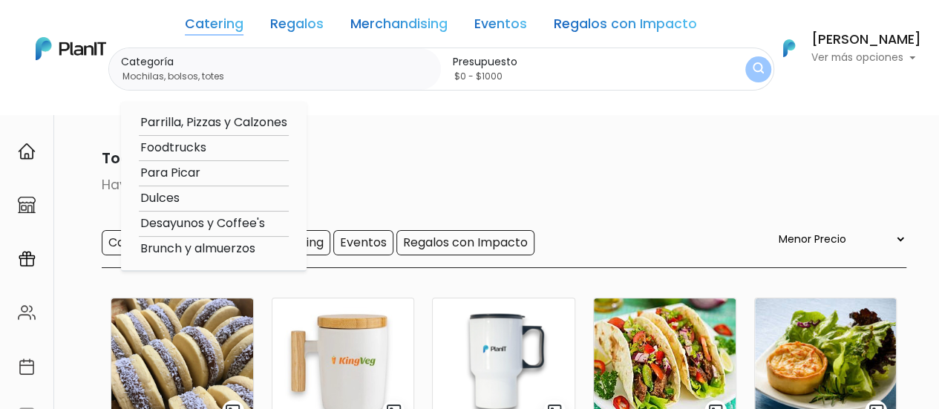
click at [70, 44] on img at bounding box center [71, 48] width 70 height 23
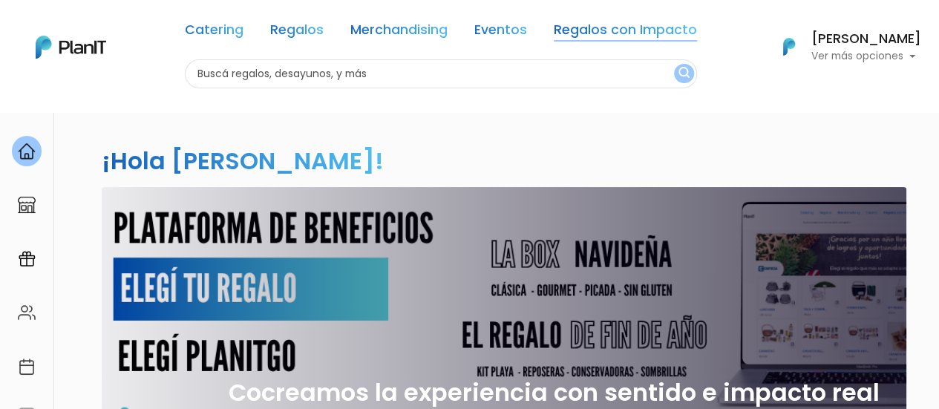
click at [598, 36] on link "Regalos con Impacto" at bounding box center [625, 33] width 143 height 18
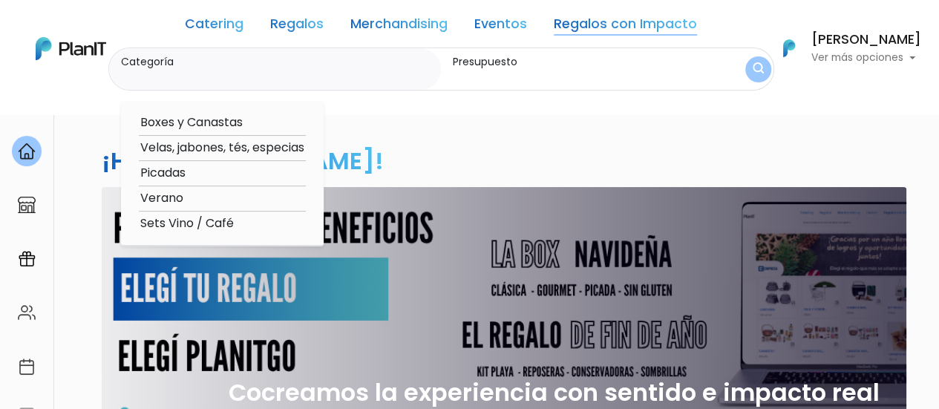
click at [551, 80] on input "Presupuesto" at bounding box center [577, 76] width 248 height 15
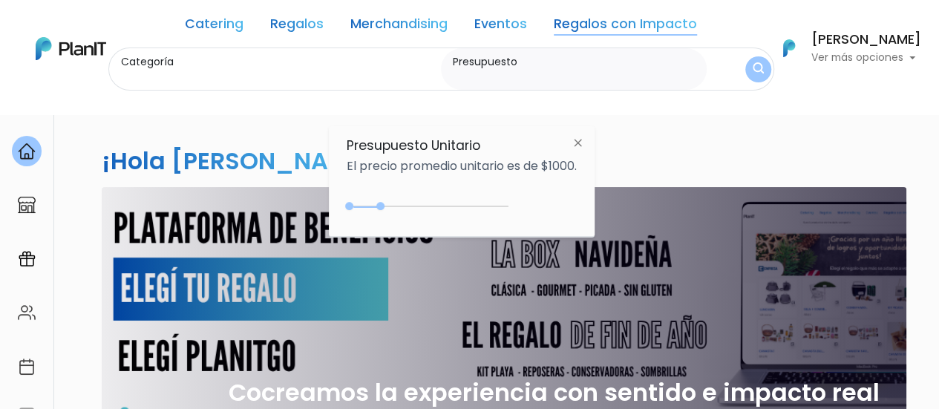
type input "$0 - $500"
click at [754, 69] on img "submit" at bounding box center [757, 69] width 11 height 14
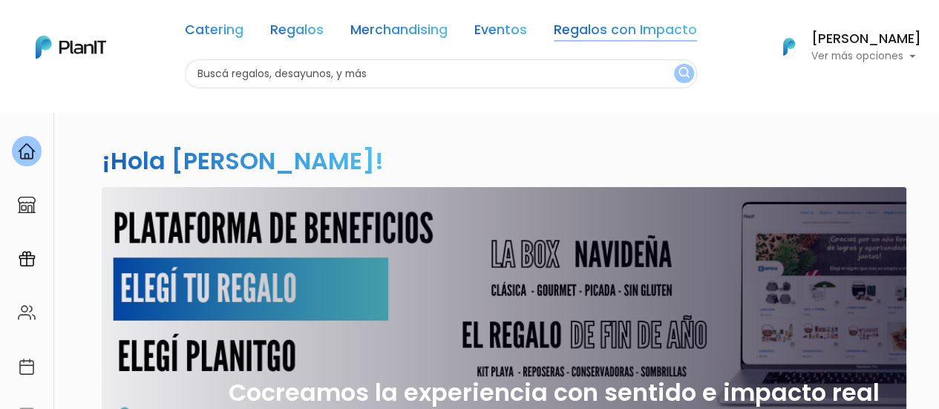
click at [655, 36] on link "Regalos con Impacto" at bounding box center [625, 33] width 143 height 18
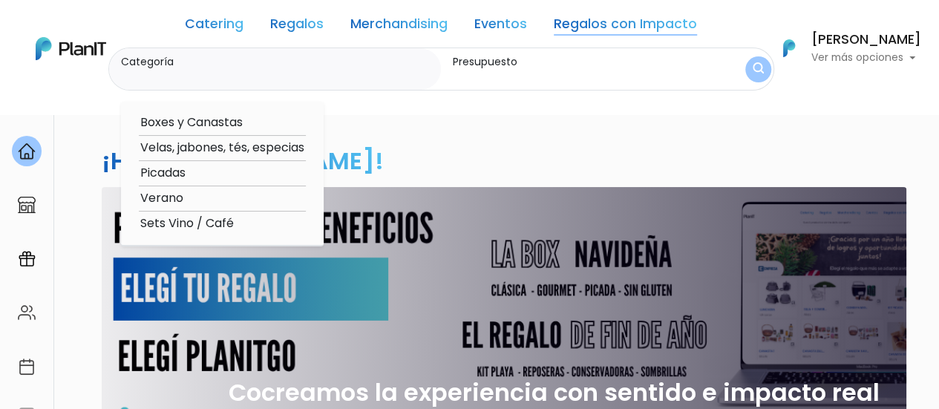
click at [617, 78] on input "Presupuesto" at bounding box center [577, 76] width 248 height 15
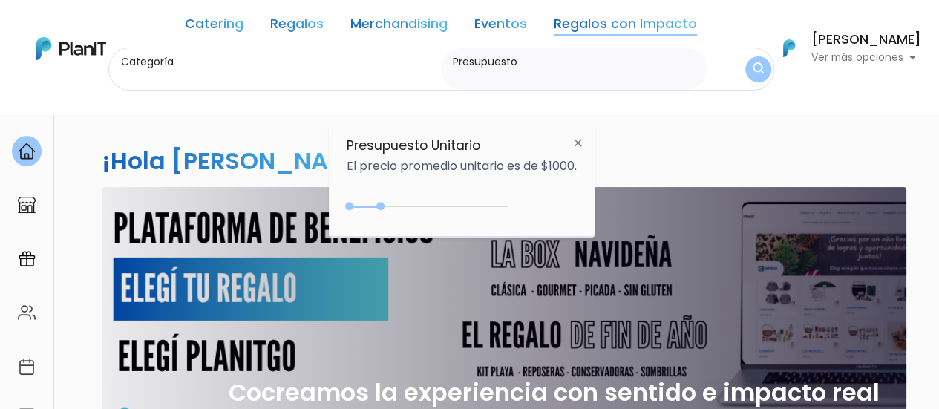
type input "$0 - $500"
click at [574, 68] on label "Presupuesto" at bounding box center [577, 62] width 248 height 16
click at [574, 69] on input "$0 - $500" at bounding box center [577, 76] width 248 height 15
click at [579, 142] on img at bounding box center [577, 142] width 27 height 27
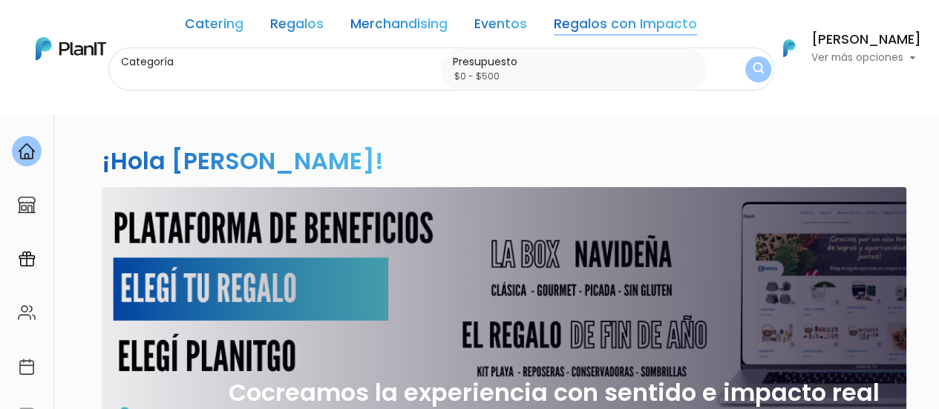
click at [579, 88] on div "Presupuesto $0 - $500" at bounding box center [574, 69] width 266 height 42
click at [601, 61] on label "Presupuesto" at bounding box center [577, 62] width 248 height 16
click at [601, 69] on input "$0 - $500" at bounding box center [577, 76] width 248 height 15
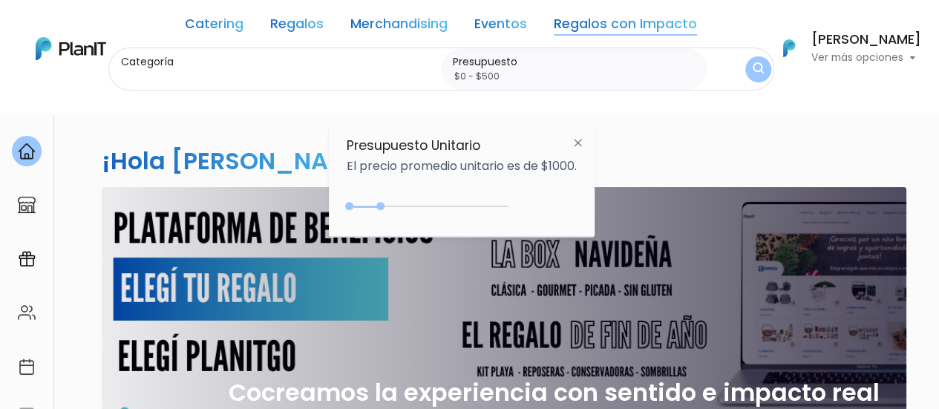
click at [752, 68] on img "submit" at bounding box center [757, 69] width 11 height 14
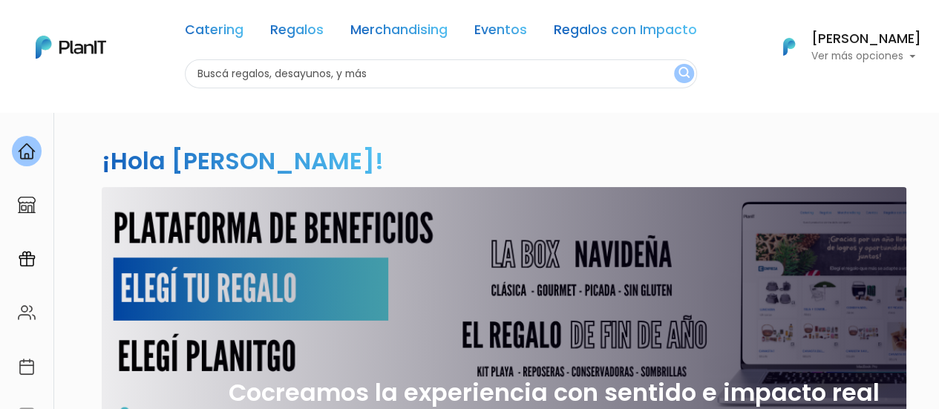
click at [549, 79] on input "text" at bounding box center [441, 73] width 512 height 29
click at [619, 36] on link "Regalos con Impacto" at bounding box center [625, 33] width 143 height 18
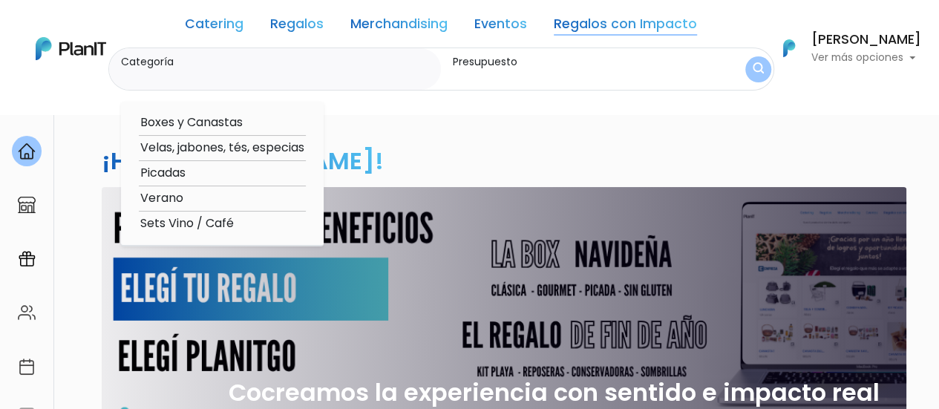
click at [154, 200] on option "Verano" at bounding box center [222, 198] width 167 height 19
type input "Verano"
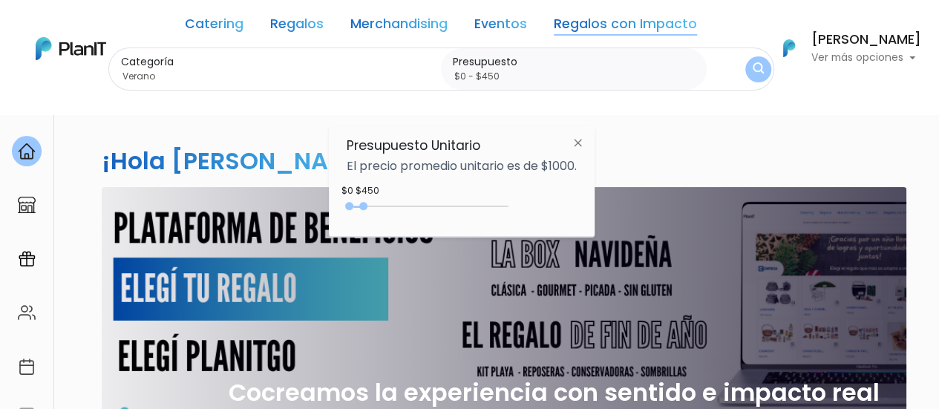
type input "$0 - $500"
drag, startPoint x: 380, startPoint y: 203, endPoint x: 368, endPoint y: 206, distance: 12.2
click at [368, 206] on div "0 : 500 0 500" at bounding box center [430, 209] width 156 height 15
click at [758, 73] on img "submit" at bounding box center [757, 69] width 11 height 14
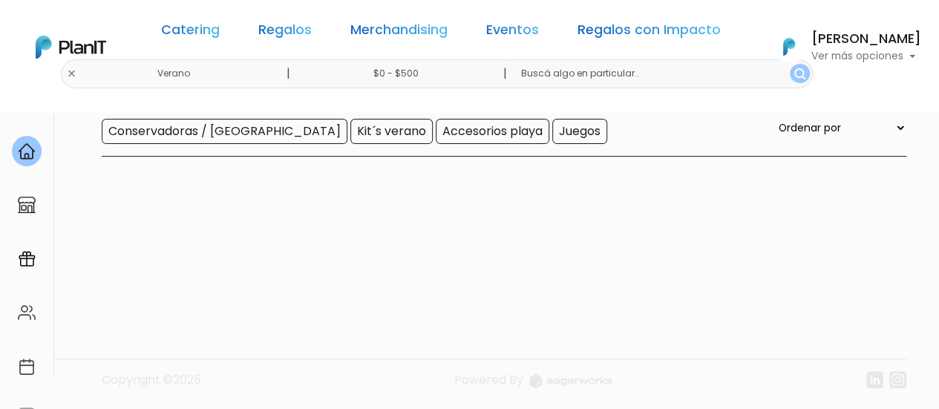
scroll to position [148, 0]
click at [117, 73] on div "Catering Regalos Merchandising Eventos Regalos con Impacto Verano | $0 - $500 |…" at bounding box center [469, 47] width 939 height 82
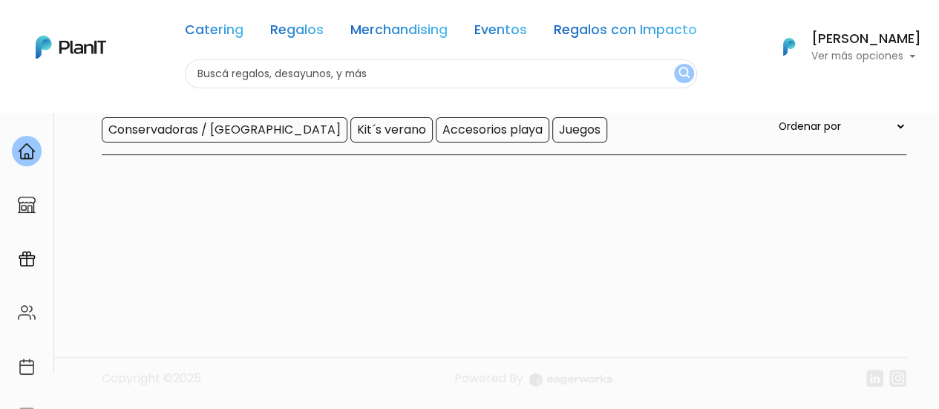
click at [241, 73] on input "text" at bounding box center [441, 73] width 512 height 29
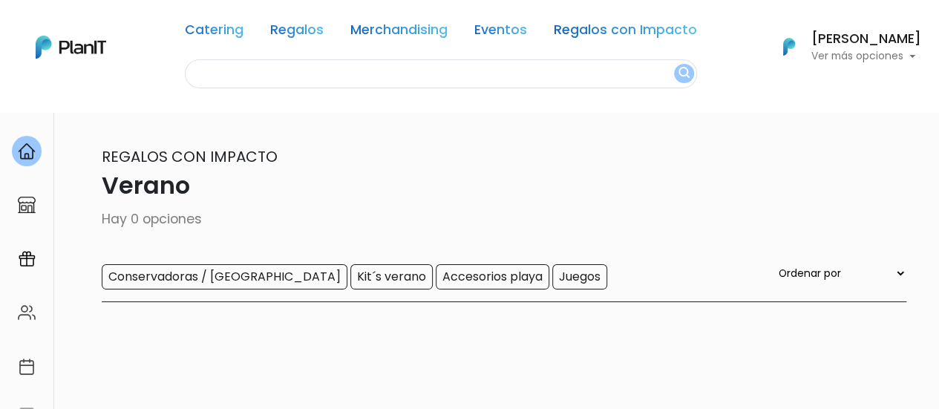
scroll to position [0, 0]
click at [589, 24] on link "Regalos con Impacto" at bounding box center [625, 33] width 143 height 18
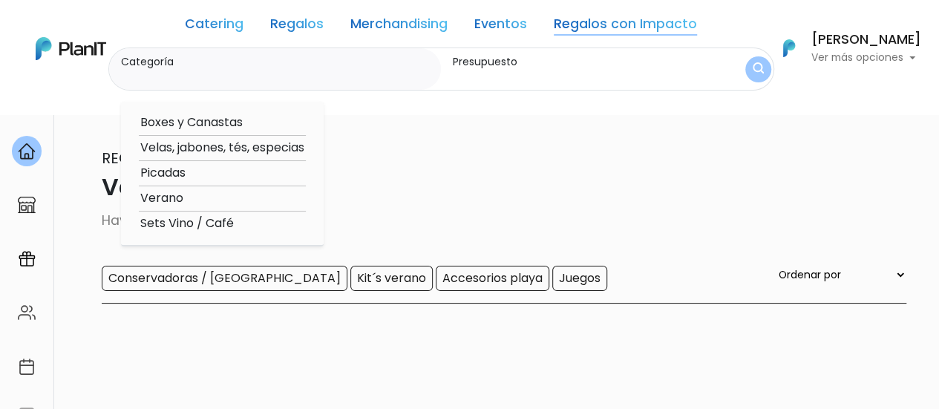
click at [228, 226] on option "Sets Vino / Café" at bounding box center [222, 223] width 167 height 19
type input "Sets Vino / Café"
type input "$0 - $500"
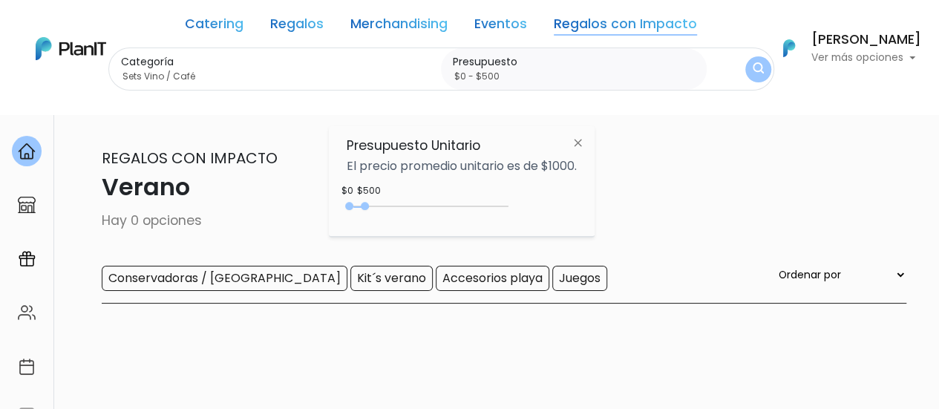
click at [755, 68] on img "submit" at bounding box center [757, 69] width 11 height 14
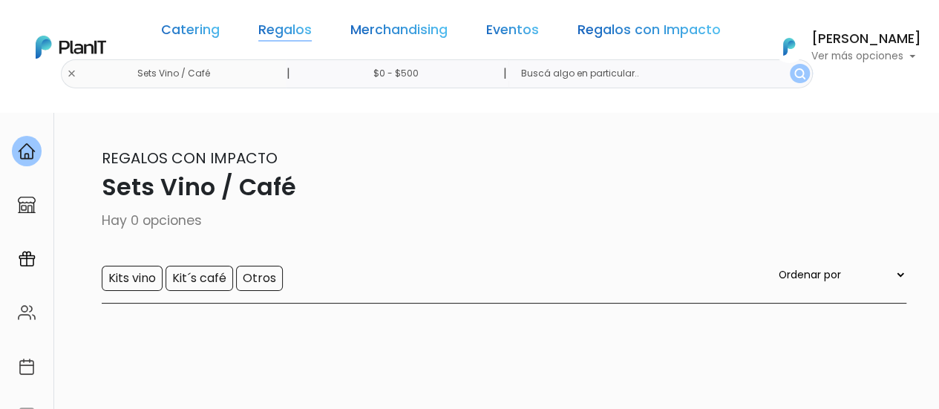
click at [300, 33] on link "Regalos" at bounding box center [284, 33] width 53 height 18
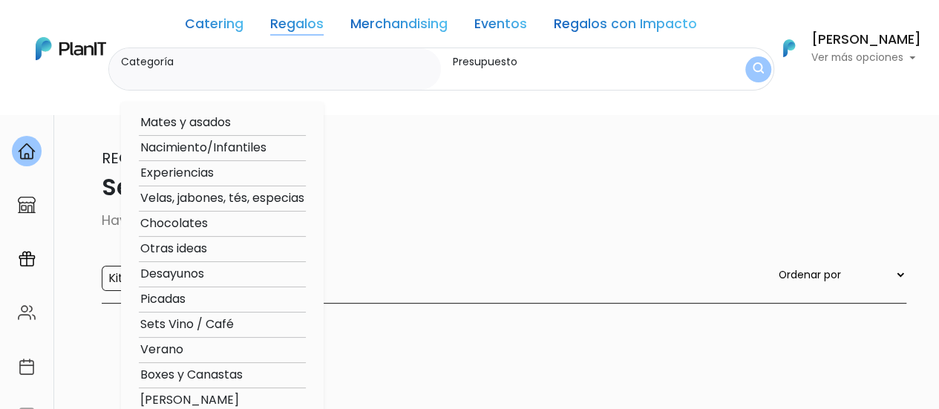
click at [183, 347] on option "Verano" at bounding box center [222, 350] width 167 height 19
type input "Verano"
type input "$0 - $500"
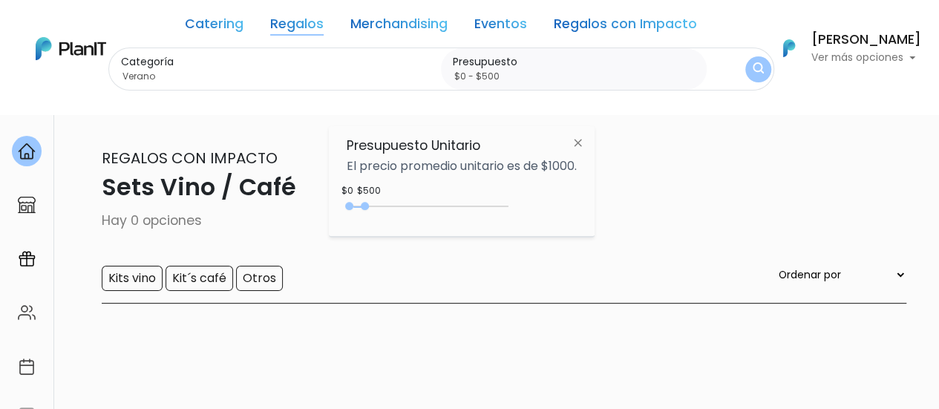
click at [760, 65] on img "submit" at bounding box center [757, 69] width 11 height 14
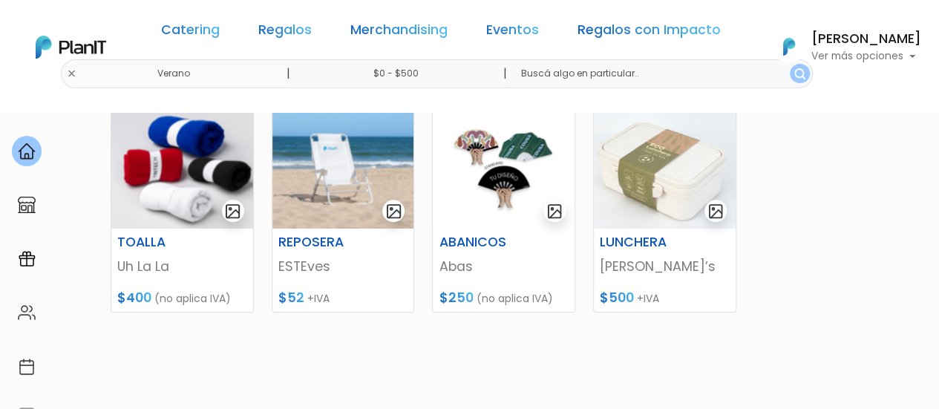
scroll to position [445, 0]
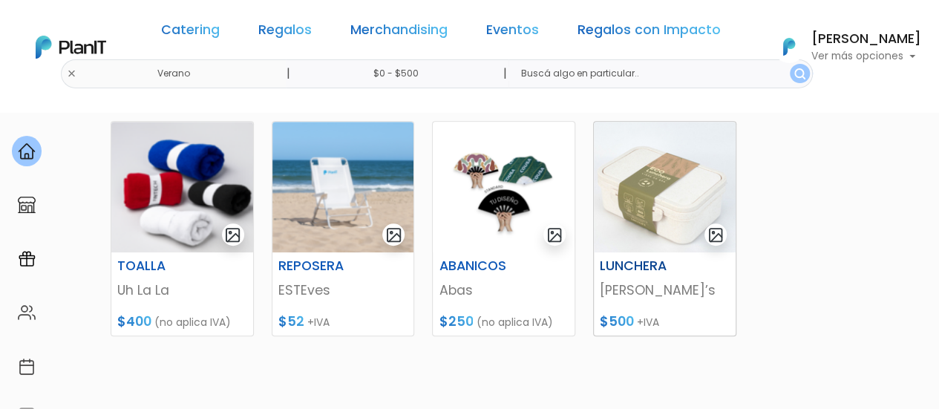
click at [682, 183] on img at bounding box center [665, 187] width 142 height 131
